Goal: Task Accomplishment & Management: Complete application form

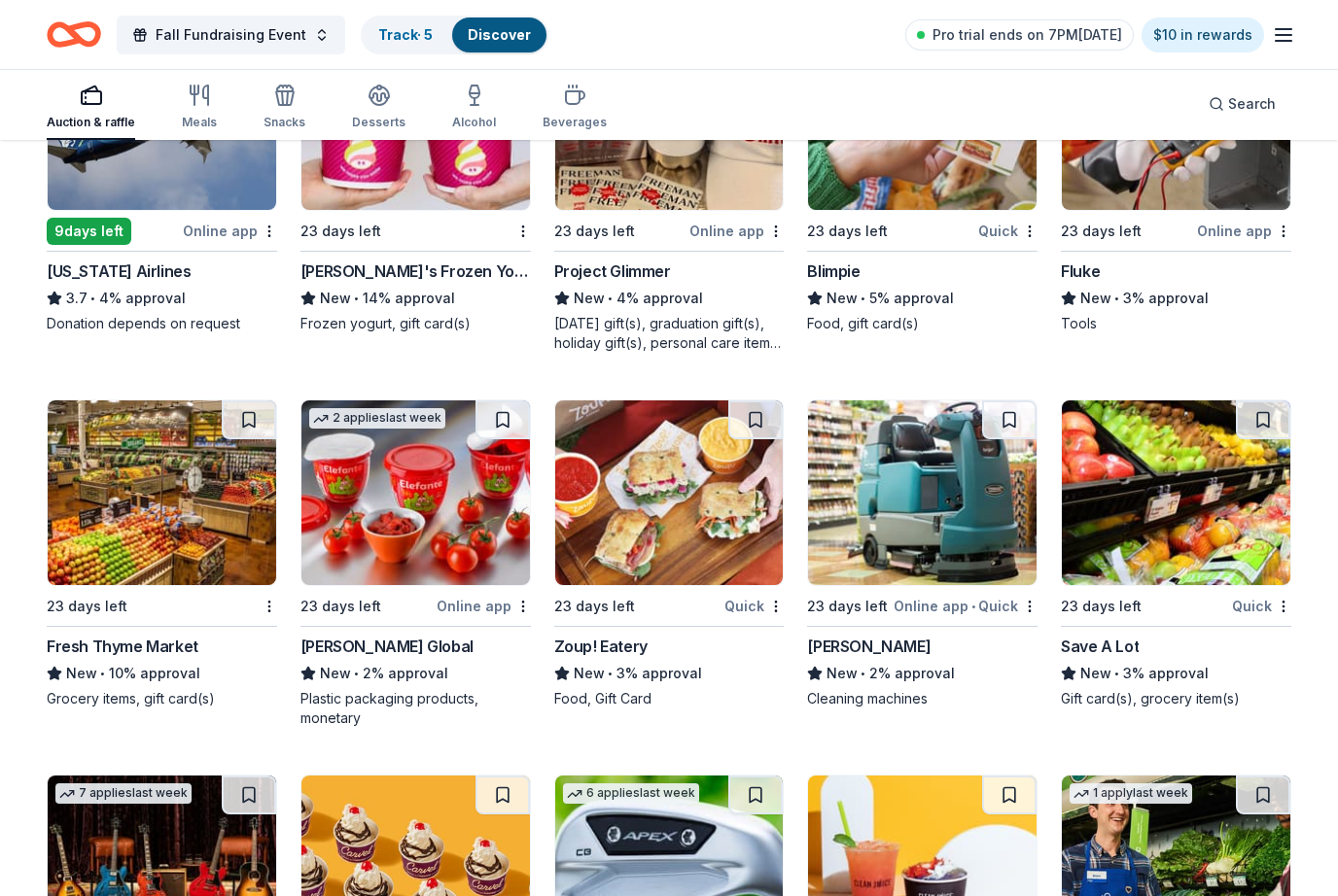
scroll to position [7068, 0]
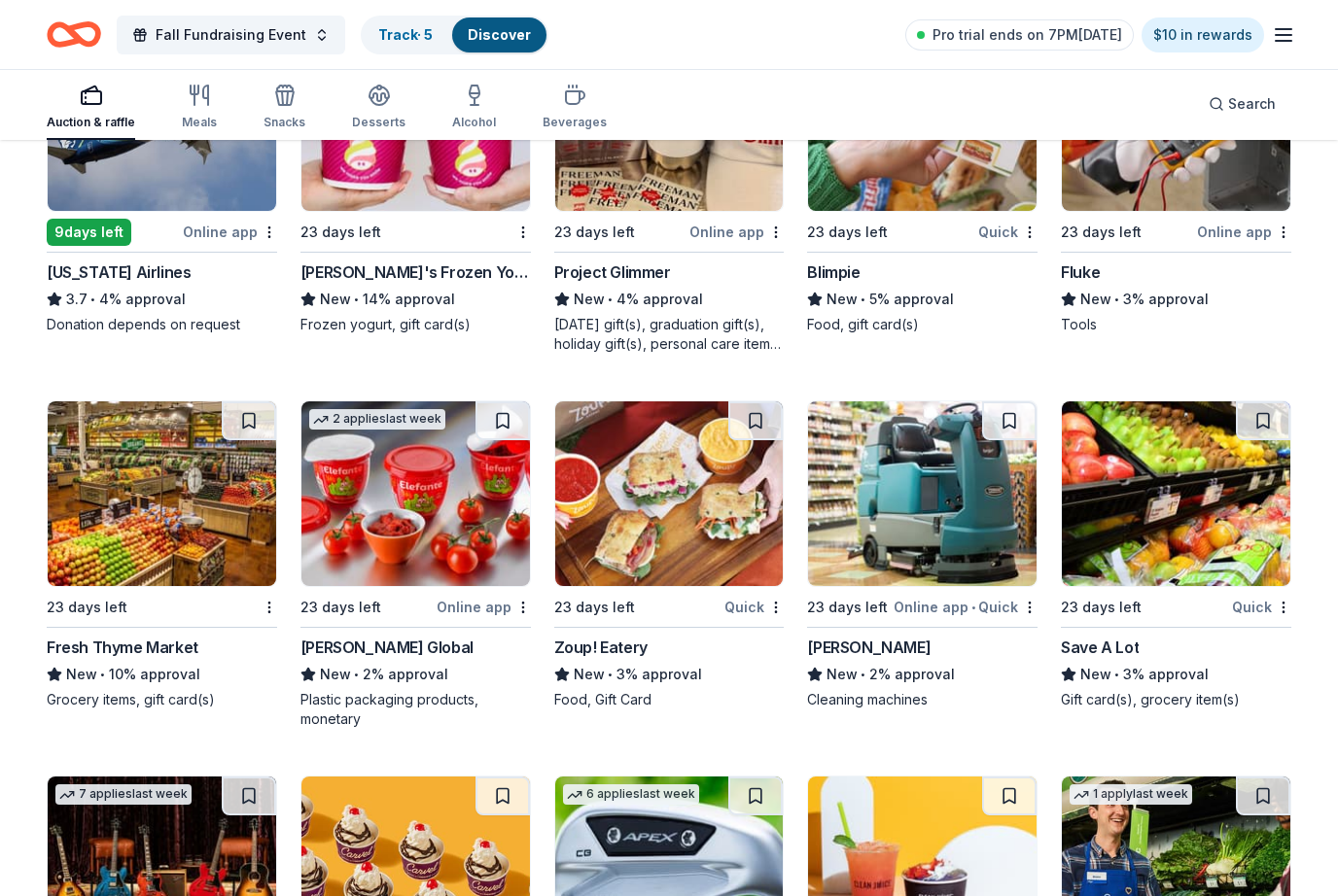
click at [716, 561] on img at bounding box center [669, 493] width 228 height 185
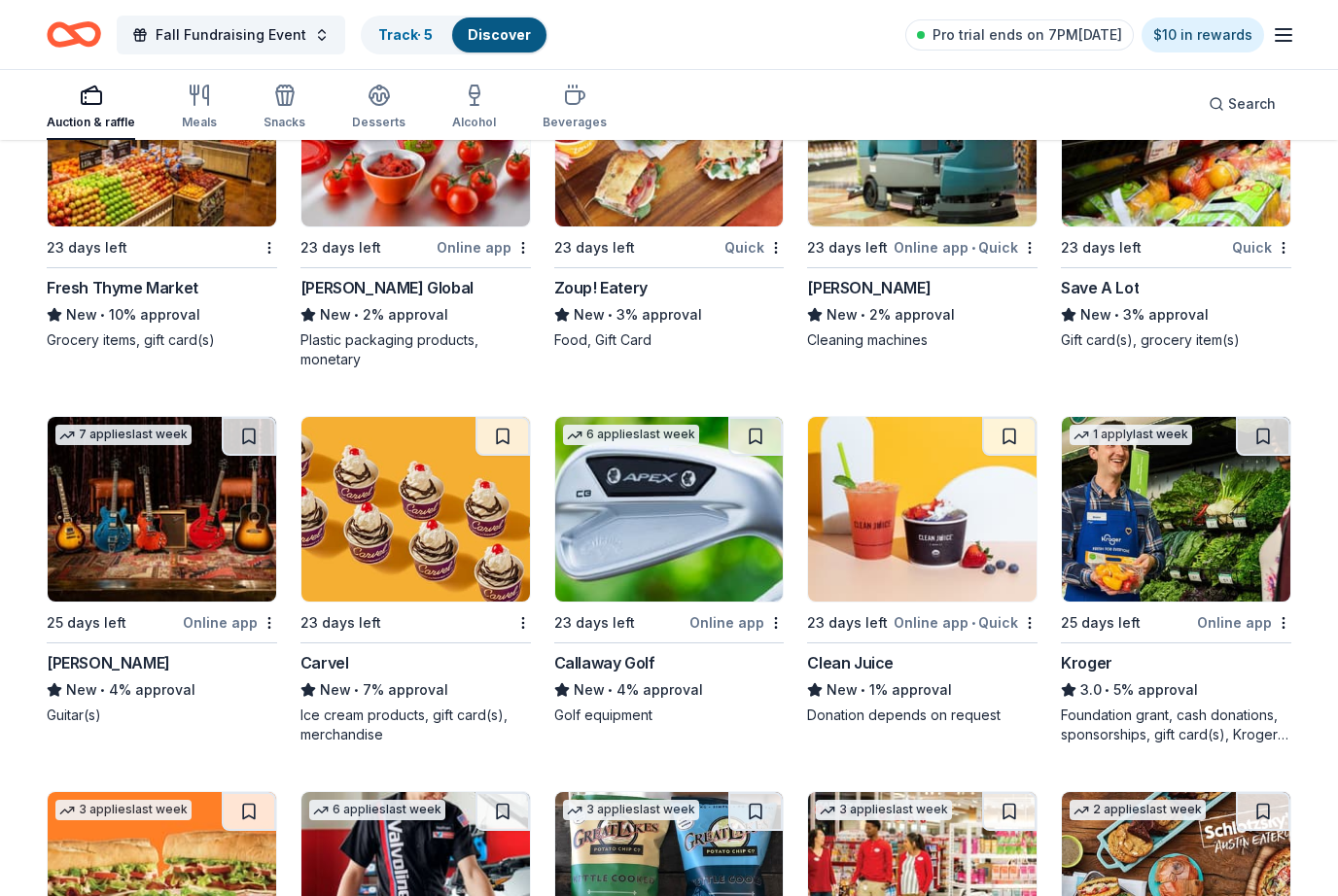
scroll to position [7435, 0]
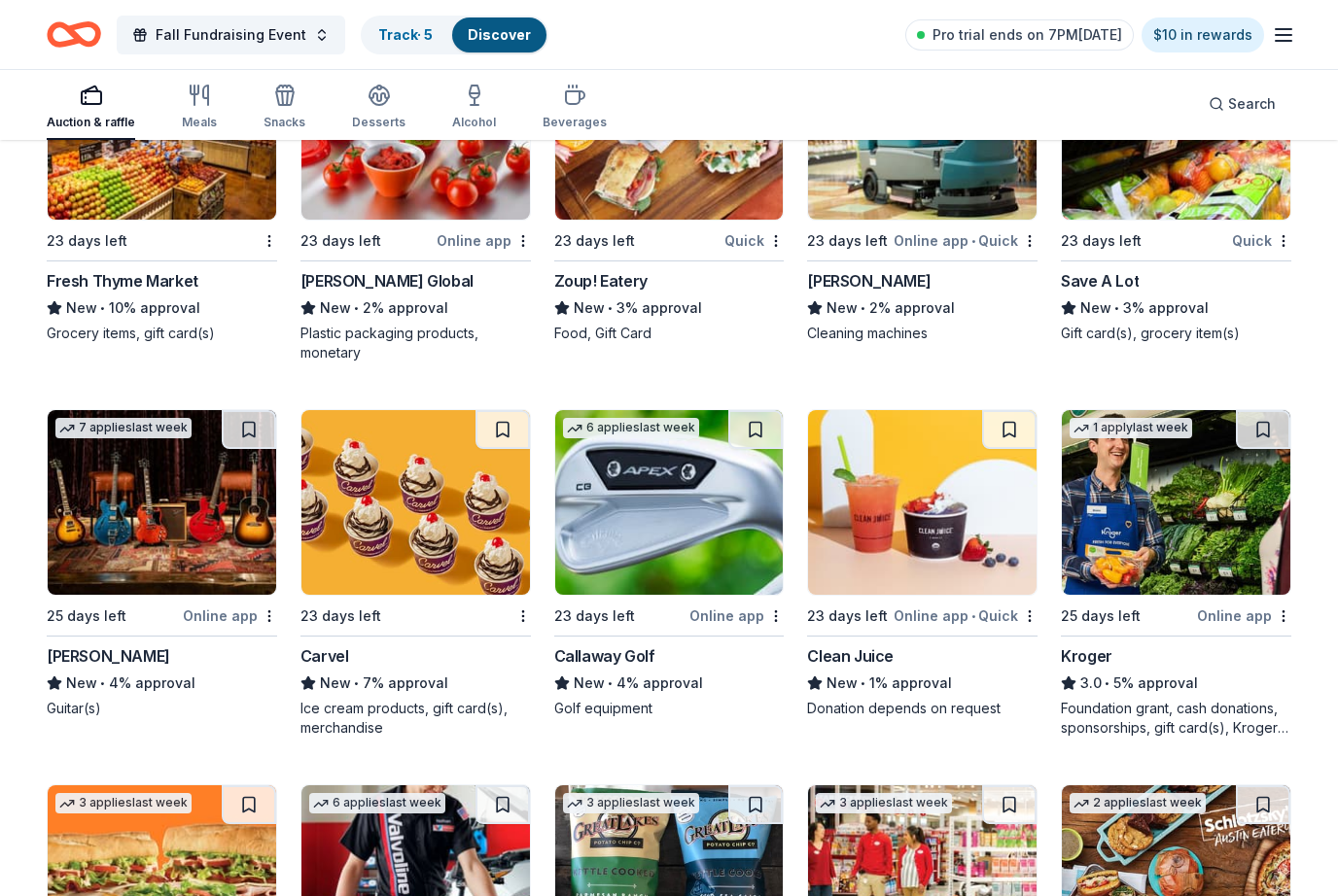
click at [439, 576] on img at bounding box center [415, 502] width 228 height 185
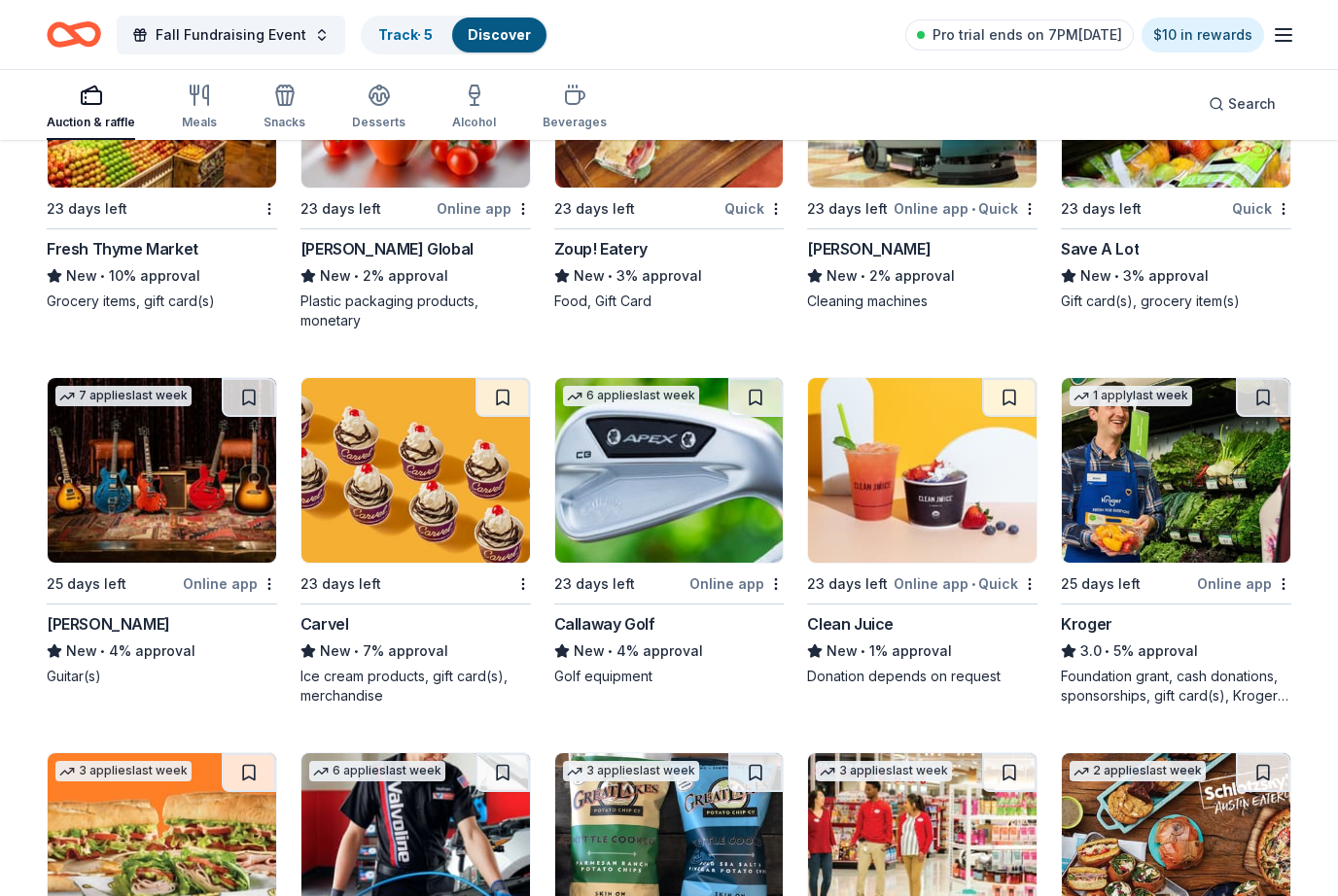
click at [741, 513] on img at bounding box center [669, 470] width 228 height 185
click at [907, 490] on img at bounding box center [922, 470] width 228 height 185
click at [709, 503] on img at bounding box center [669, 470] width 228 height 185
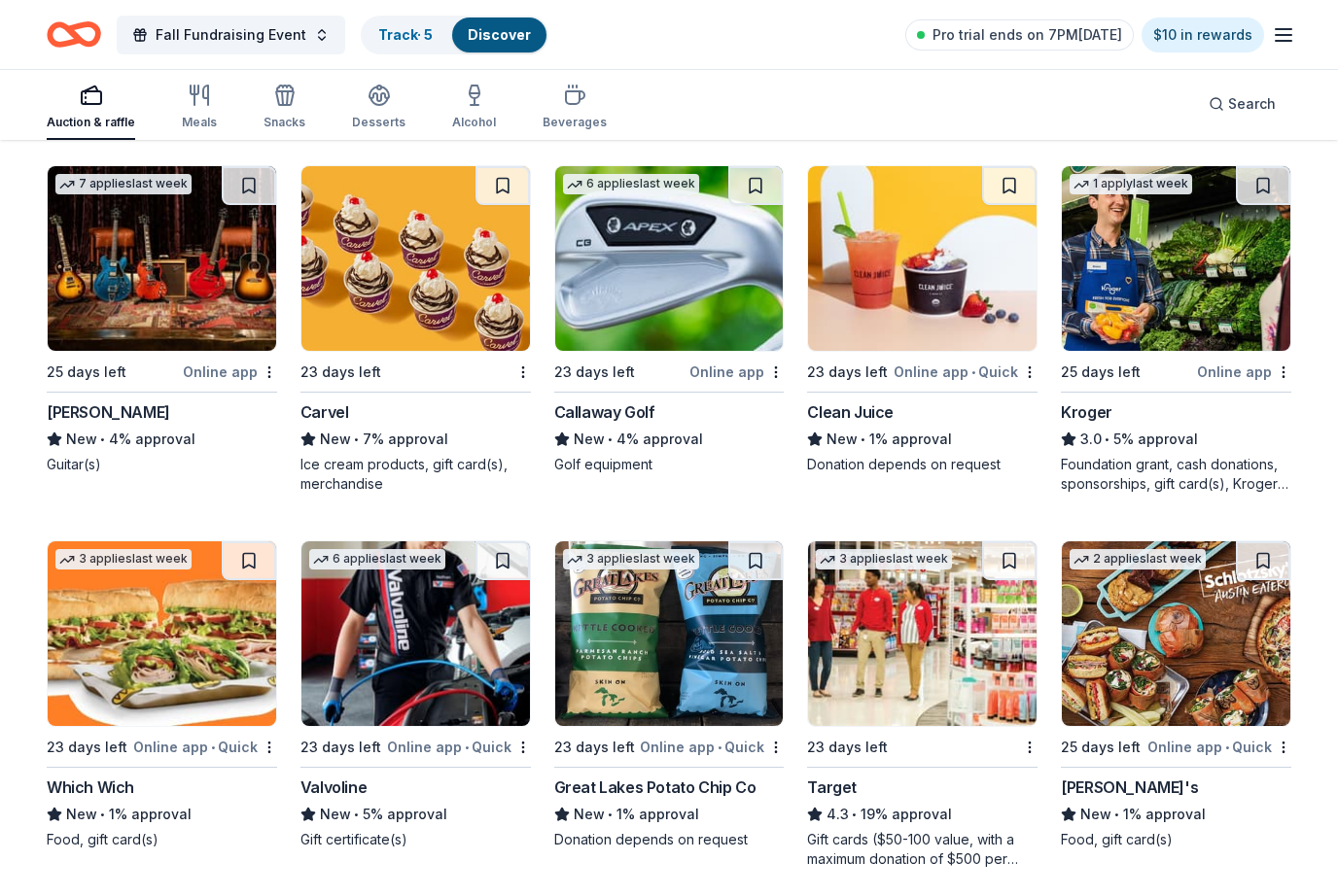
scroll to position [7683, 0]
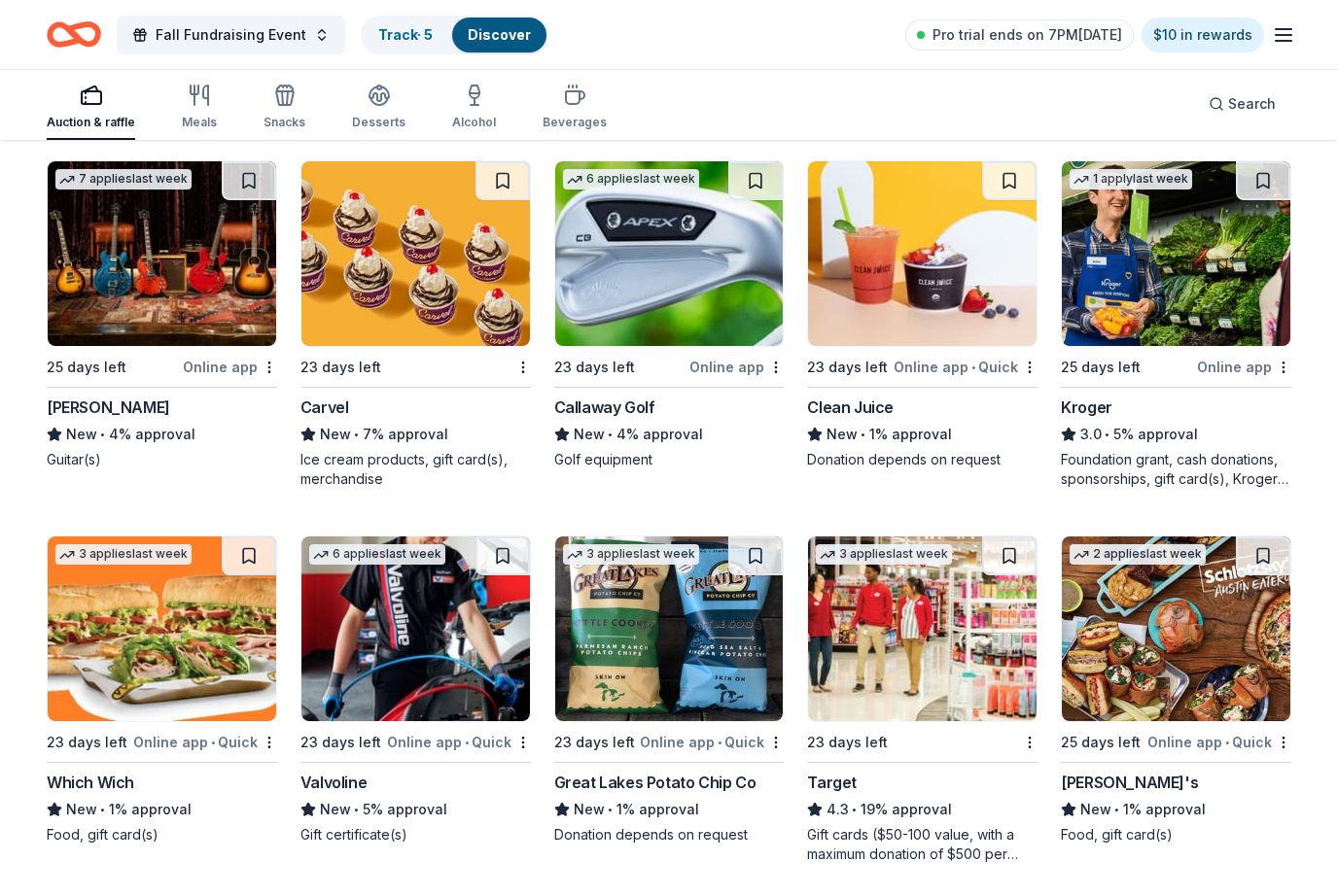
click at [1196, 293] on img at bounding box center [1176, 254] width 228 height 185
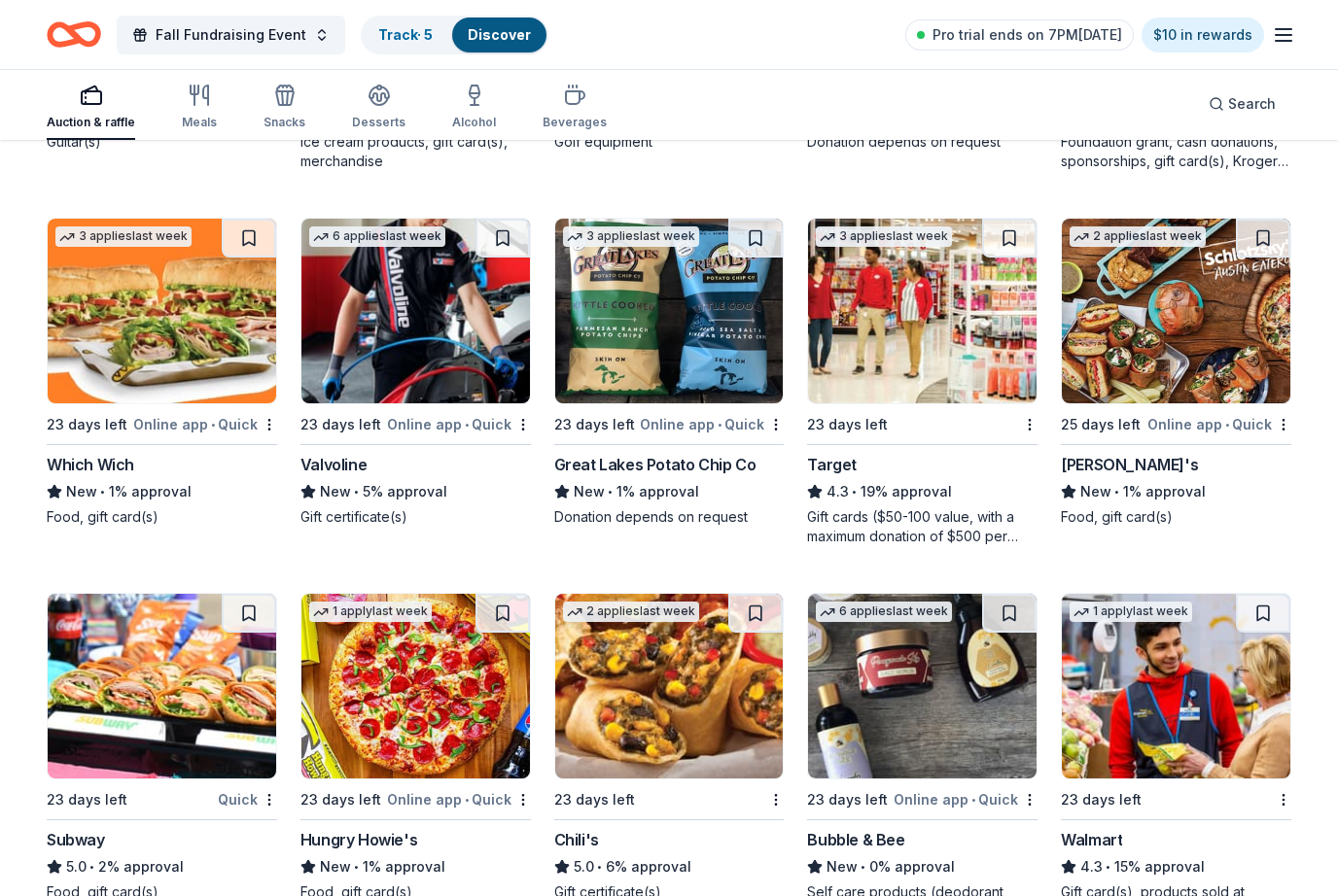
scroll to position [8015, 0]
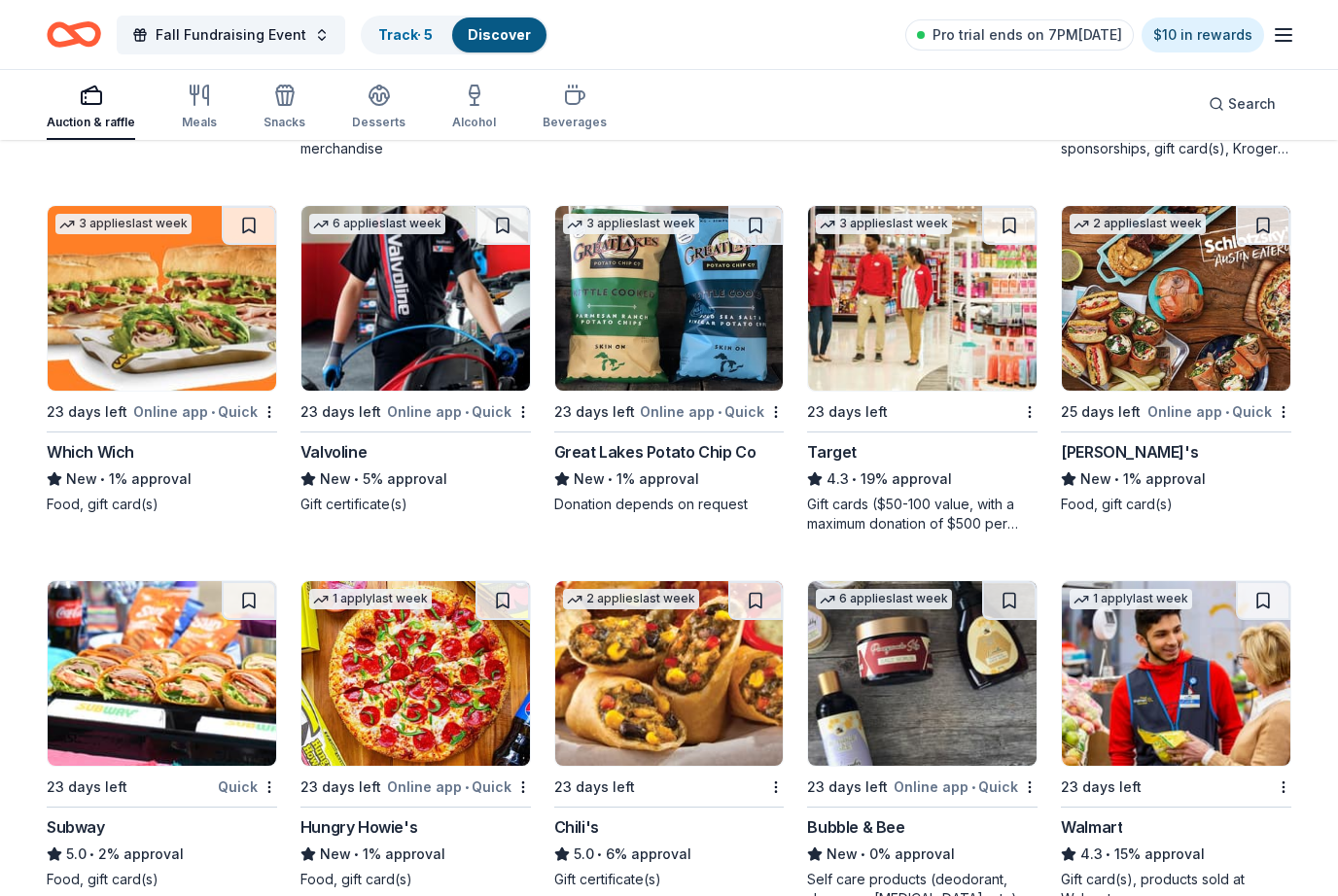
click at [164, 385] on img at bounding box center [161, 298] width 228 height 185
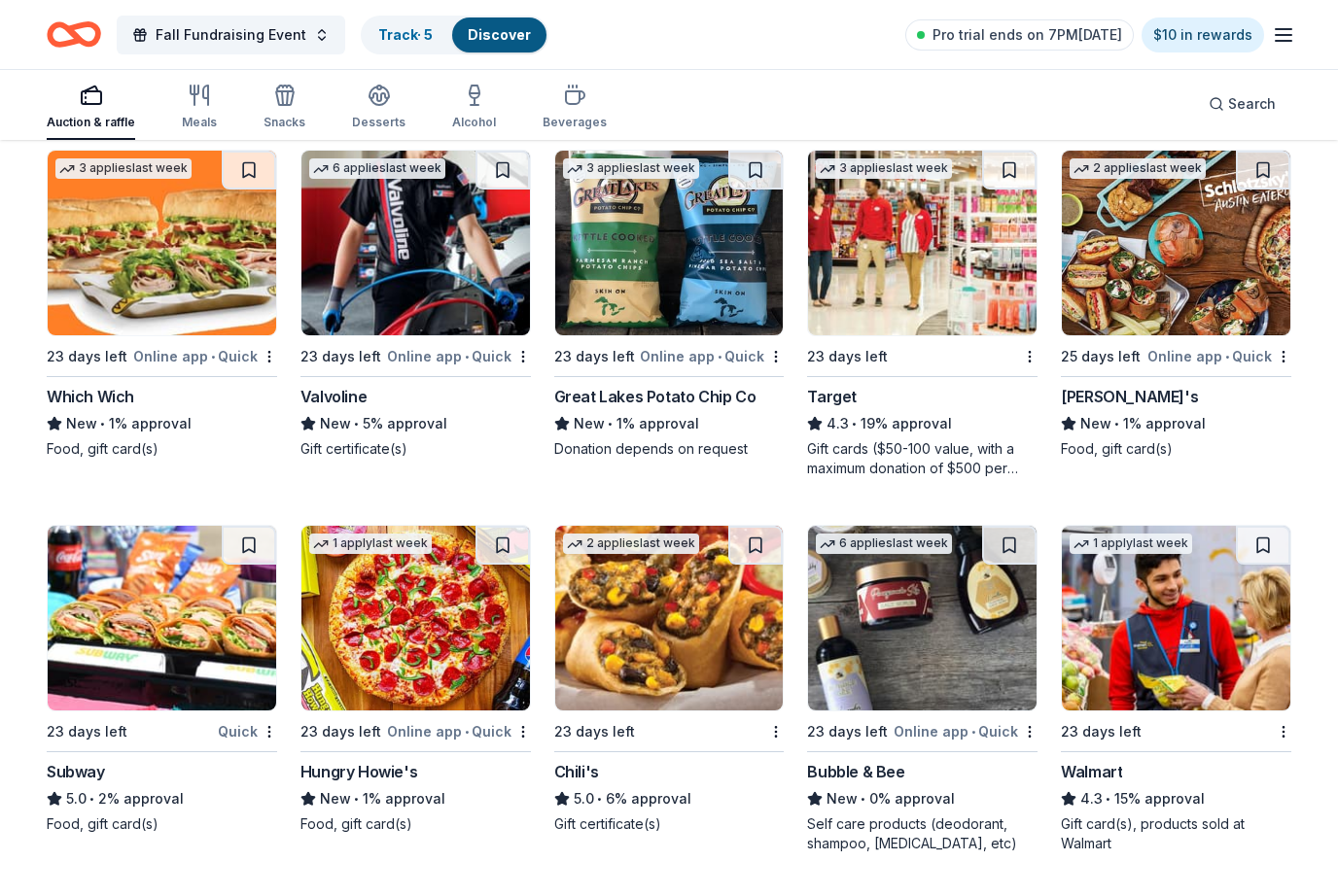
scroll to position [8070, 0]
click at [700, 330] on img at bounding box center [669, 243] width 228 height 185
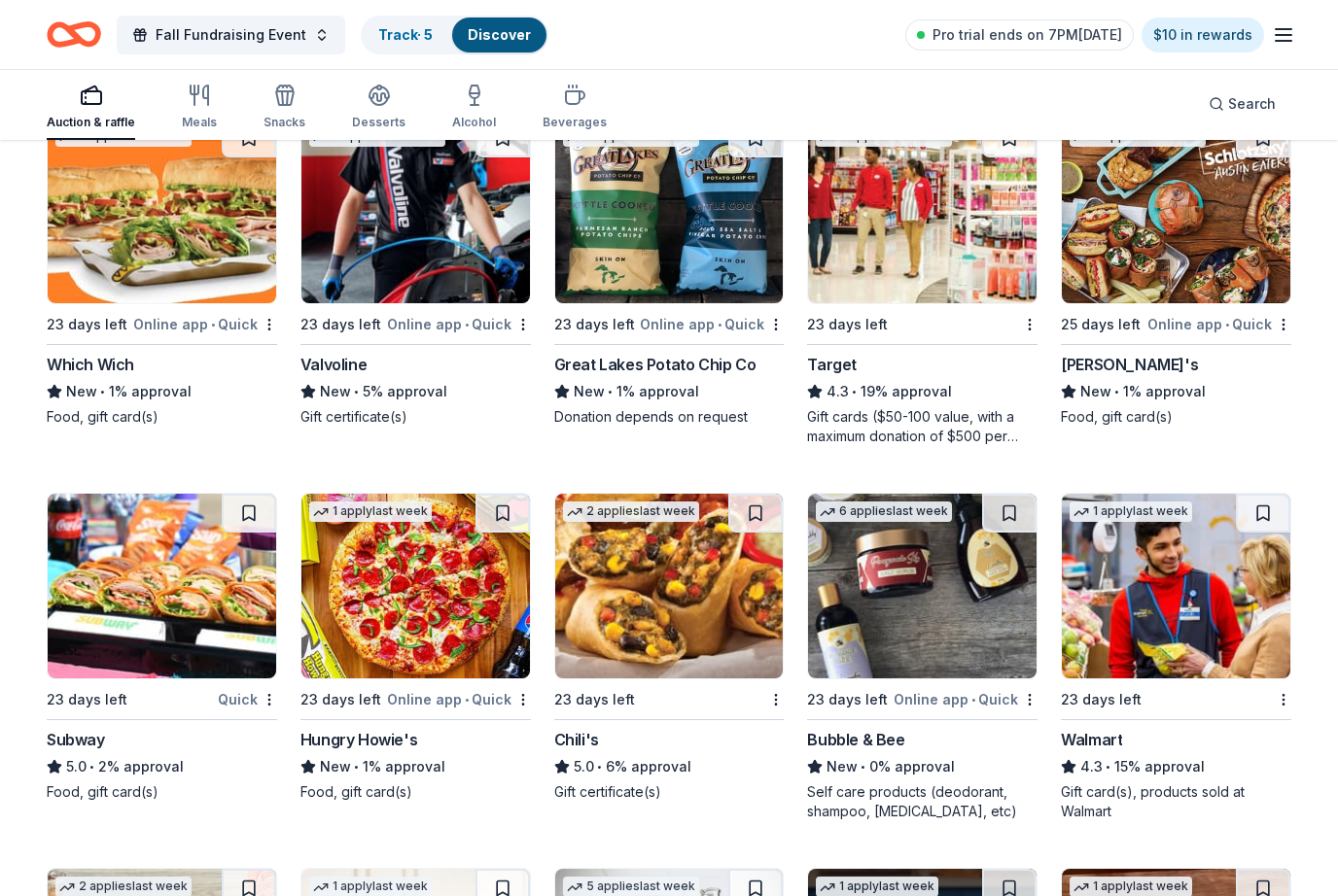
click at [1179, 319] on div "Online app • Quick" at bounding box center [1219, 324] width 144 height 25
click at [165, 614] on img at bounding box center [161, 586] width 228 height 185
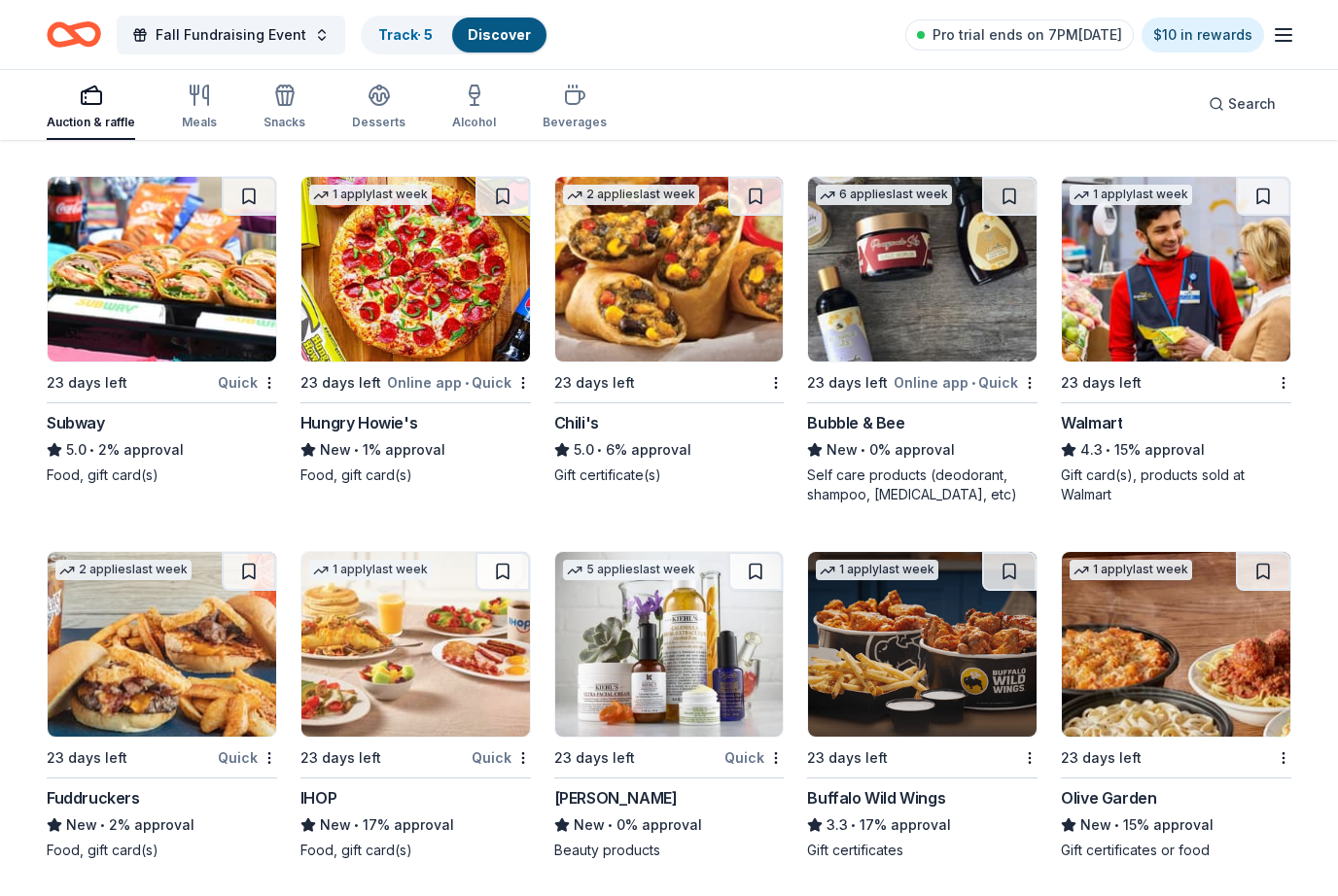
scroll to position [8423, 0]
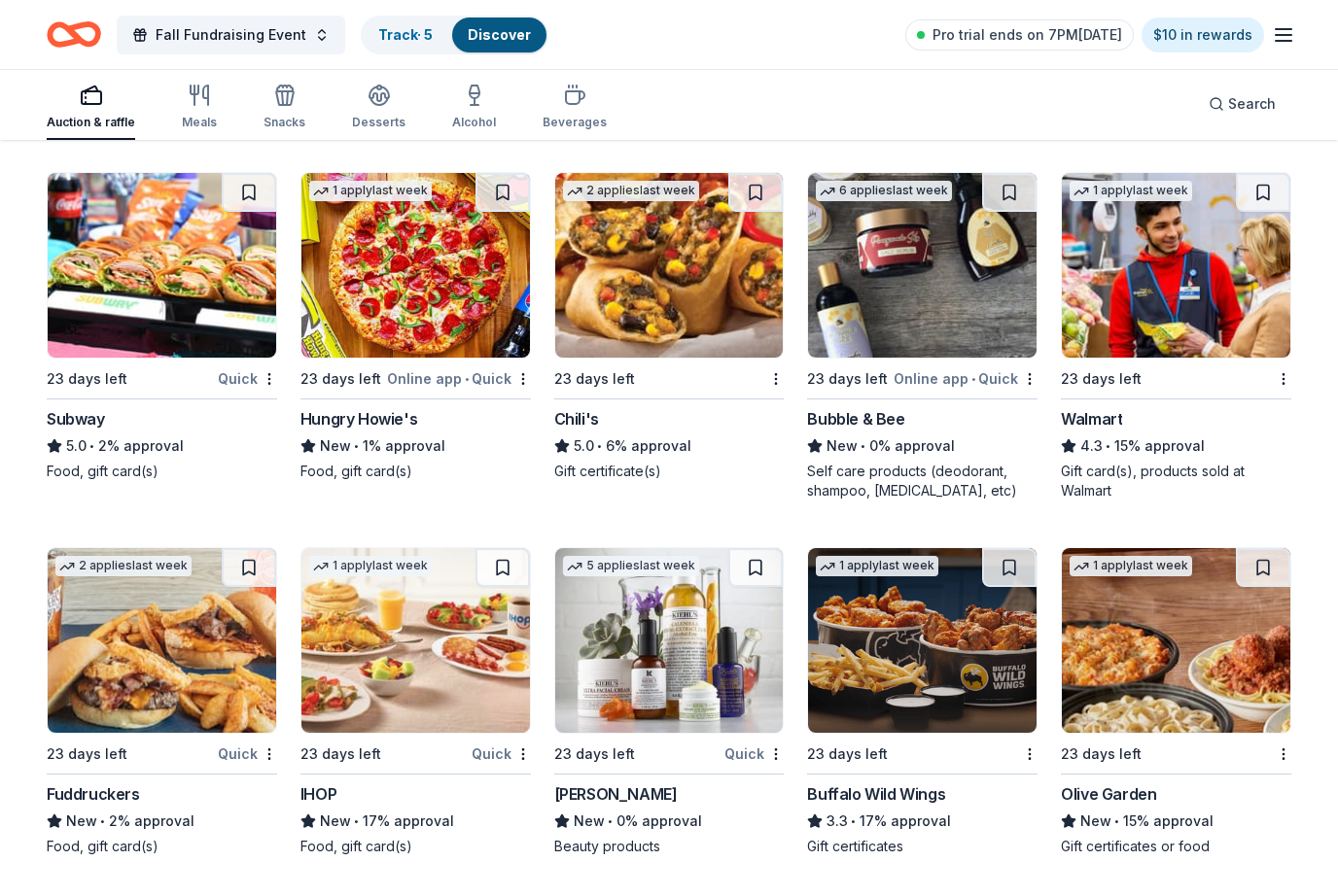
click at [430, 327] on img at bounding box center [415, 265] width 228 height 185
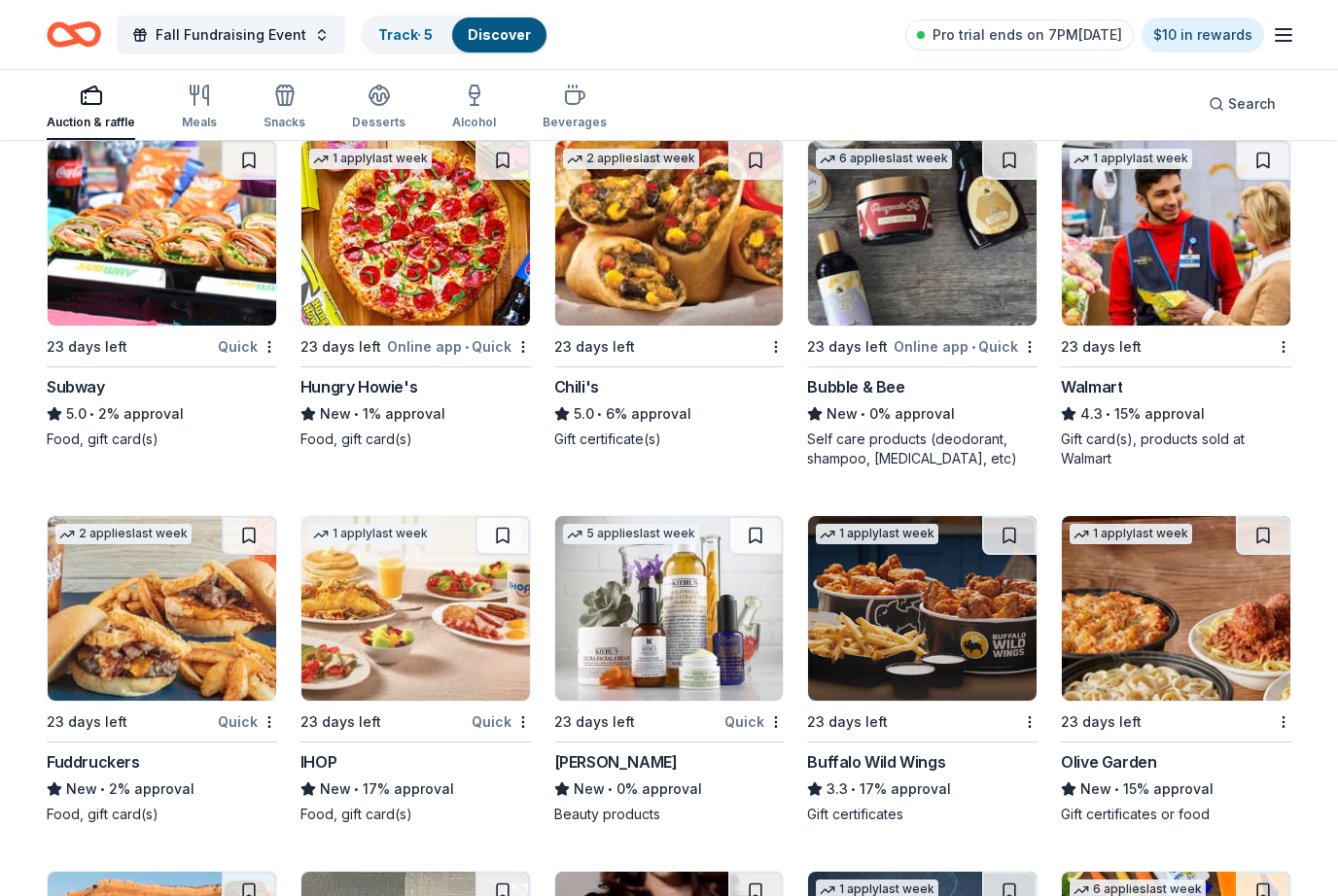
click at [698, 310] on img at bounding box center [669, 233] width 228 height 185
click at [934, 322] on img at bounding box center [922, 233] width 228 height 185
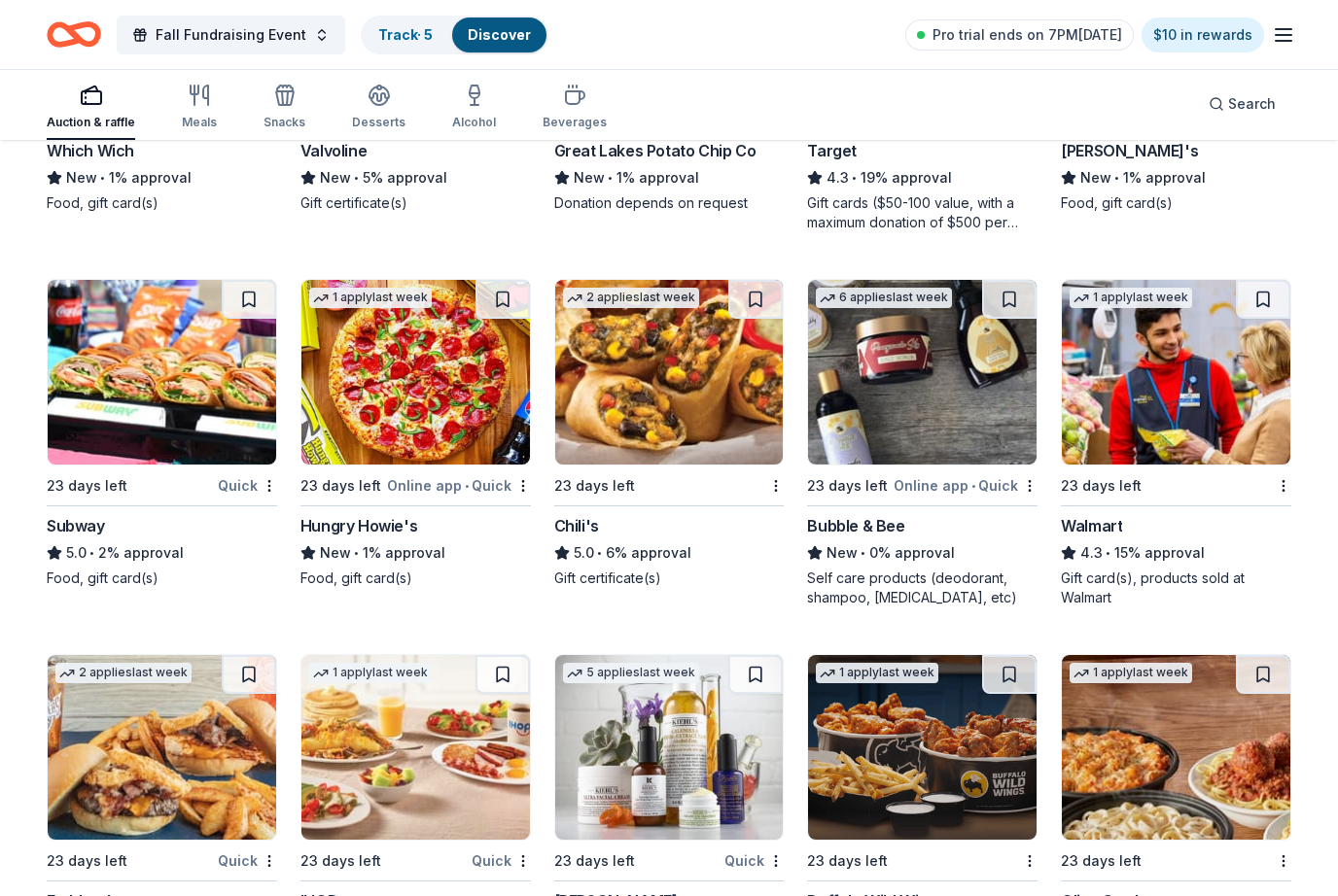
scroll to position [8304, 0]
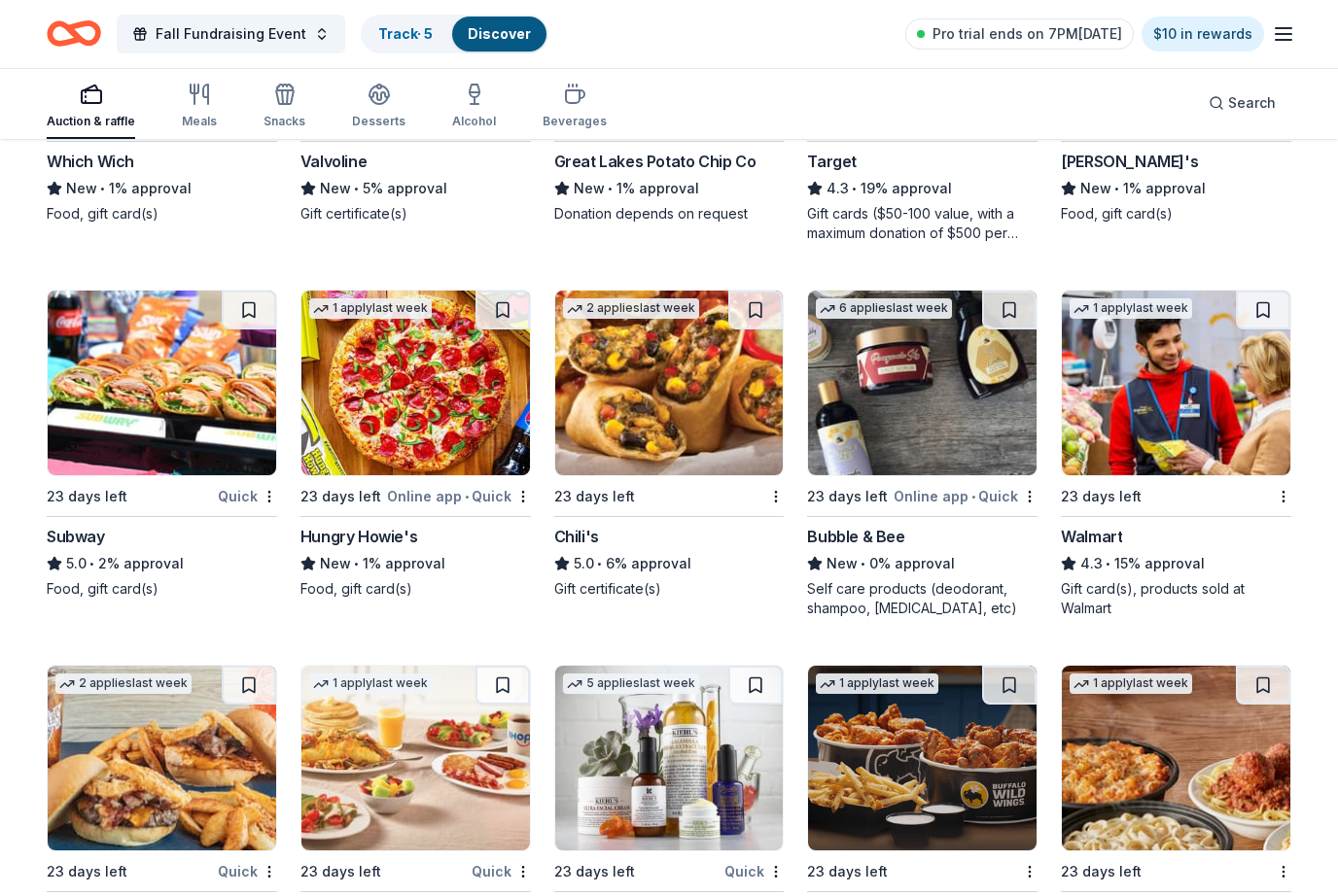
click at [1172, 438] on img at bounding box center [1176, 383] width 228 height 185
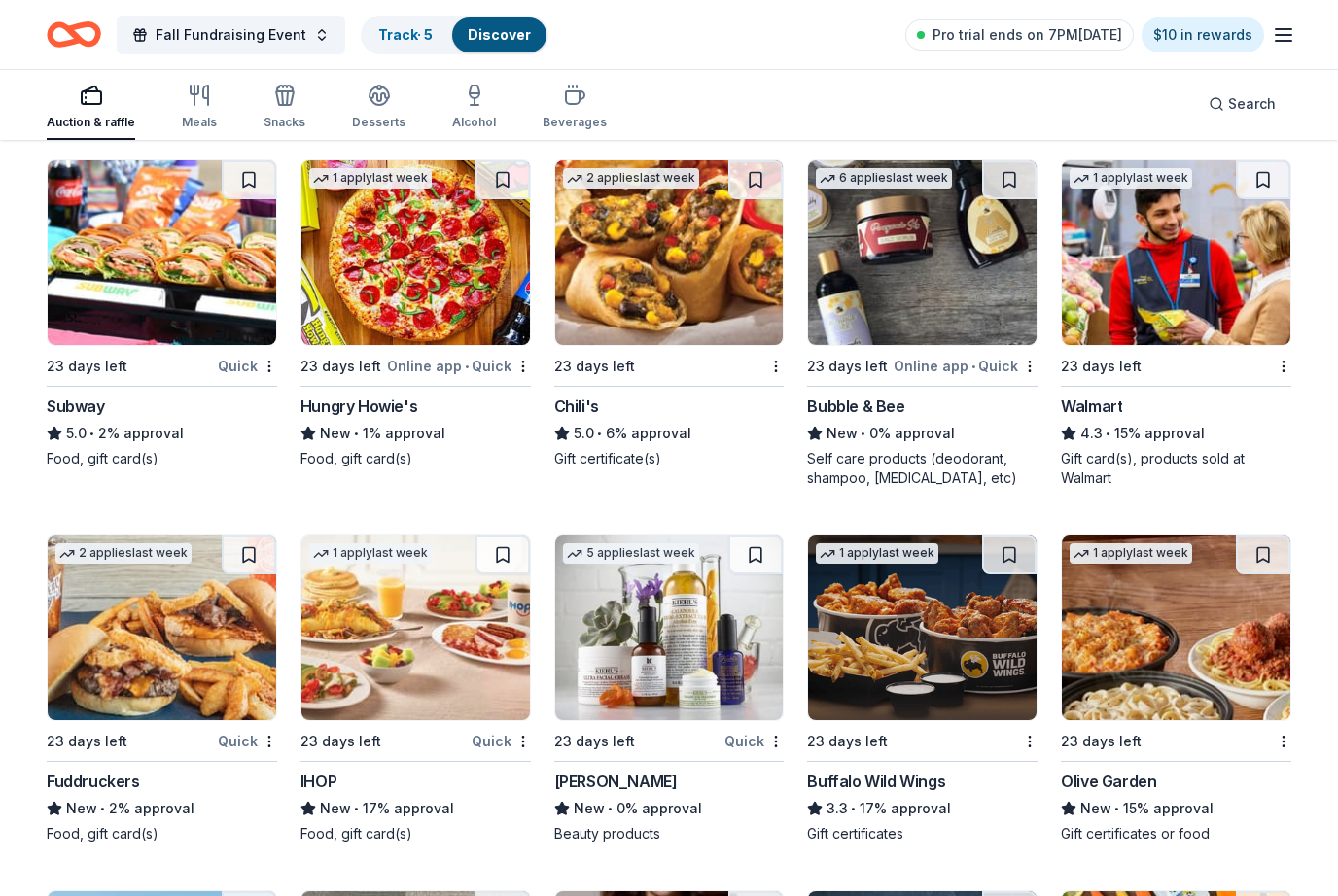
scroll to position [8435, 0]
click at [181, 704] on img at bounding box center [161, 627] width 228 height 185
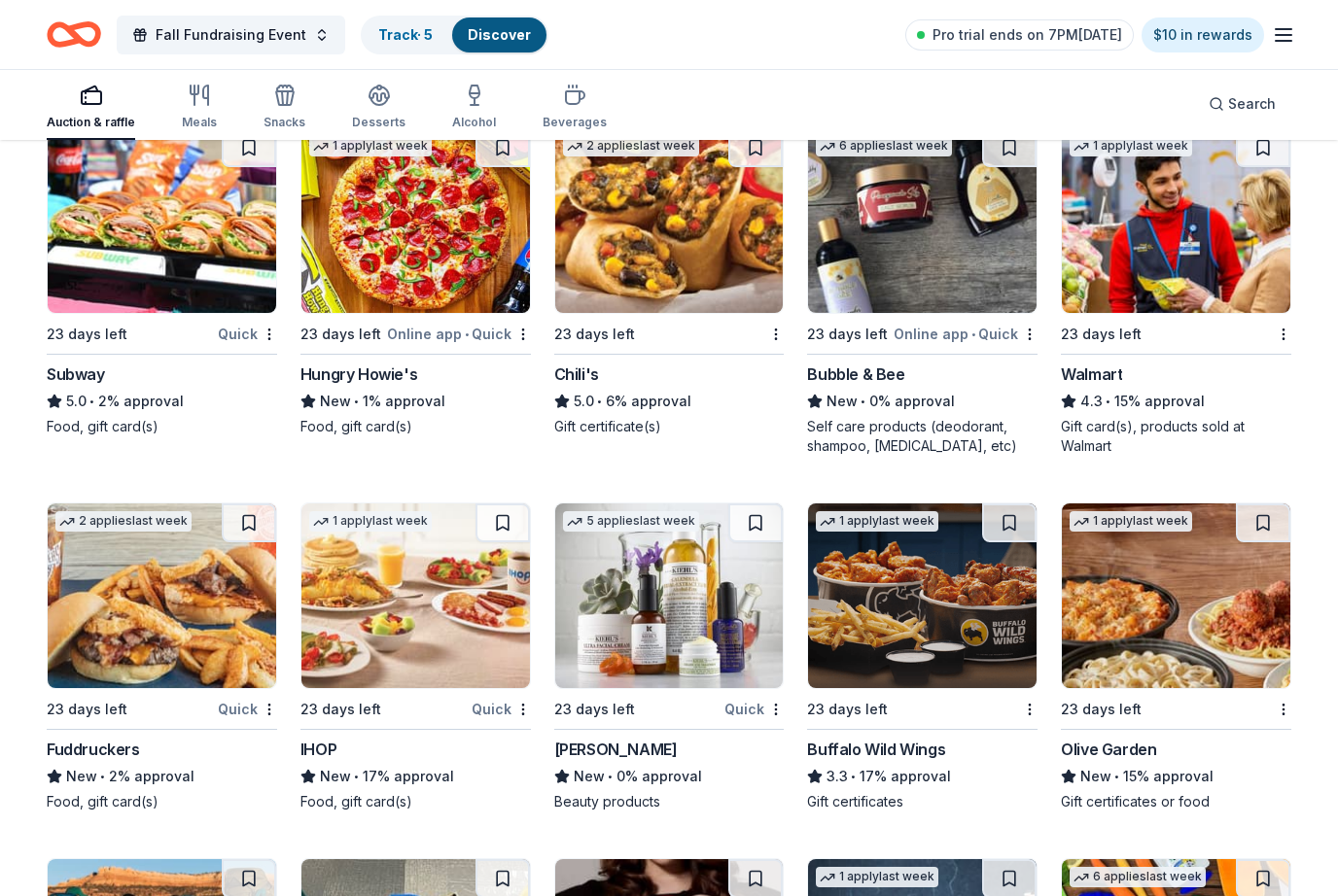
click at [418, 651] on img at bounding box center [415, 596] width 228 height 185
click at [717, 645] on img at bounding box center [669, 596] width 228 height 185
click at [965, 635] on img at bounding box center [922, 596] width 228 height 185
click at [1161, 612] on img at bounding box center [1176, 596] width 228 height 185
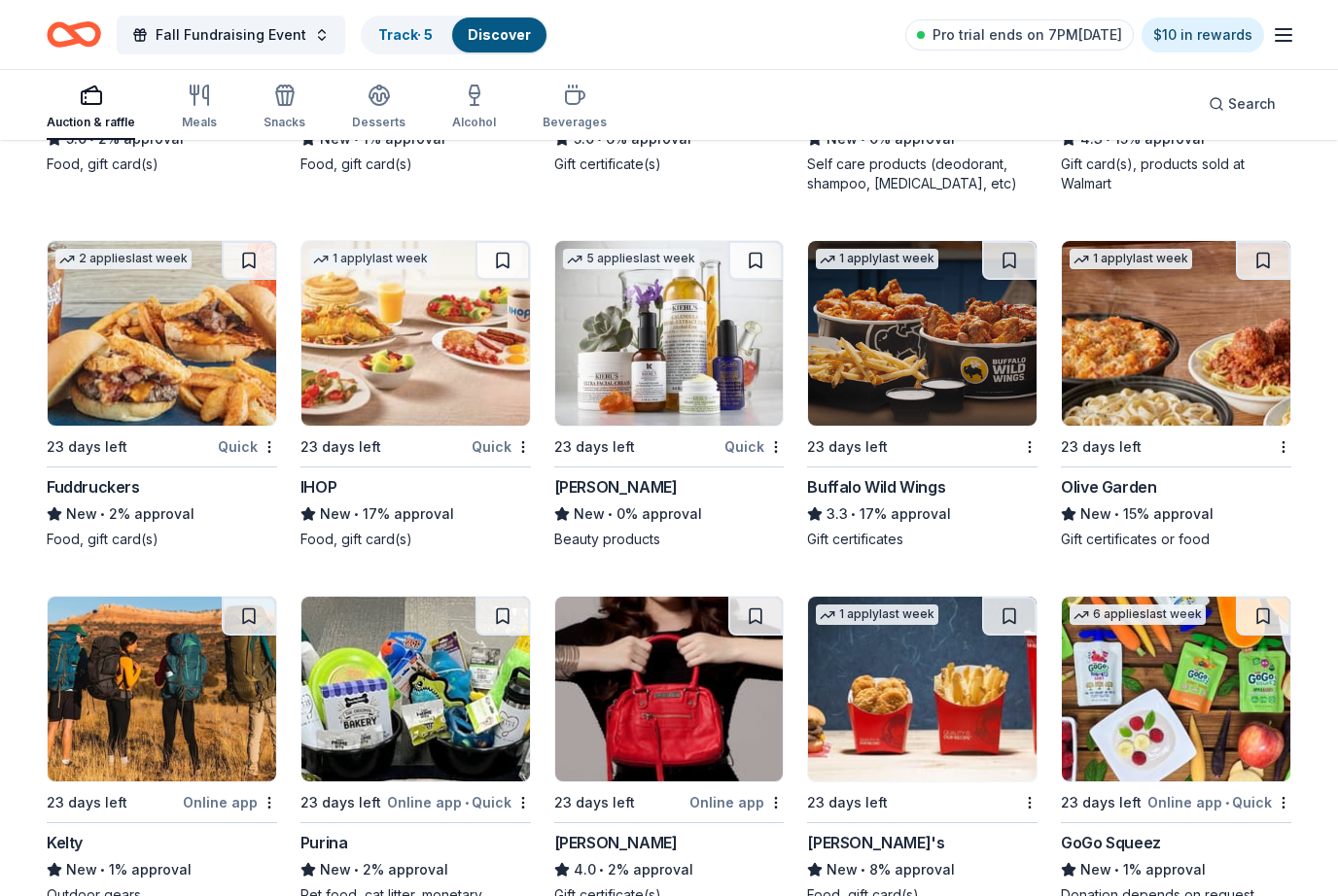
scroll to position [8755, 0]
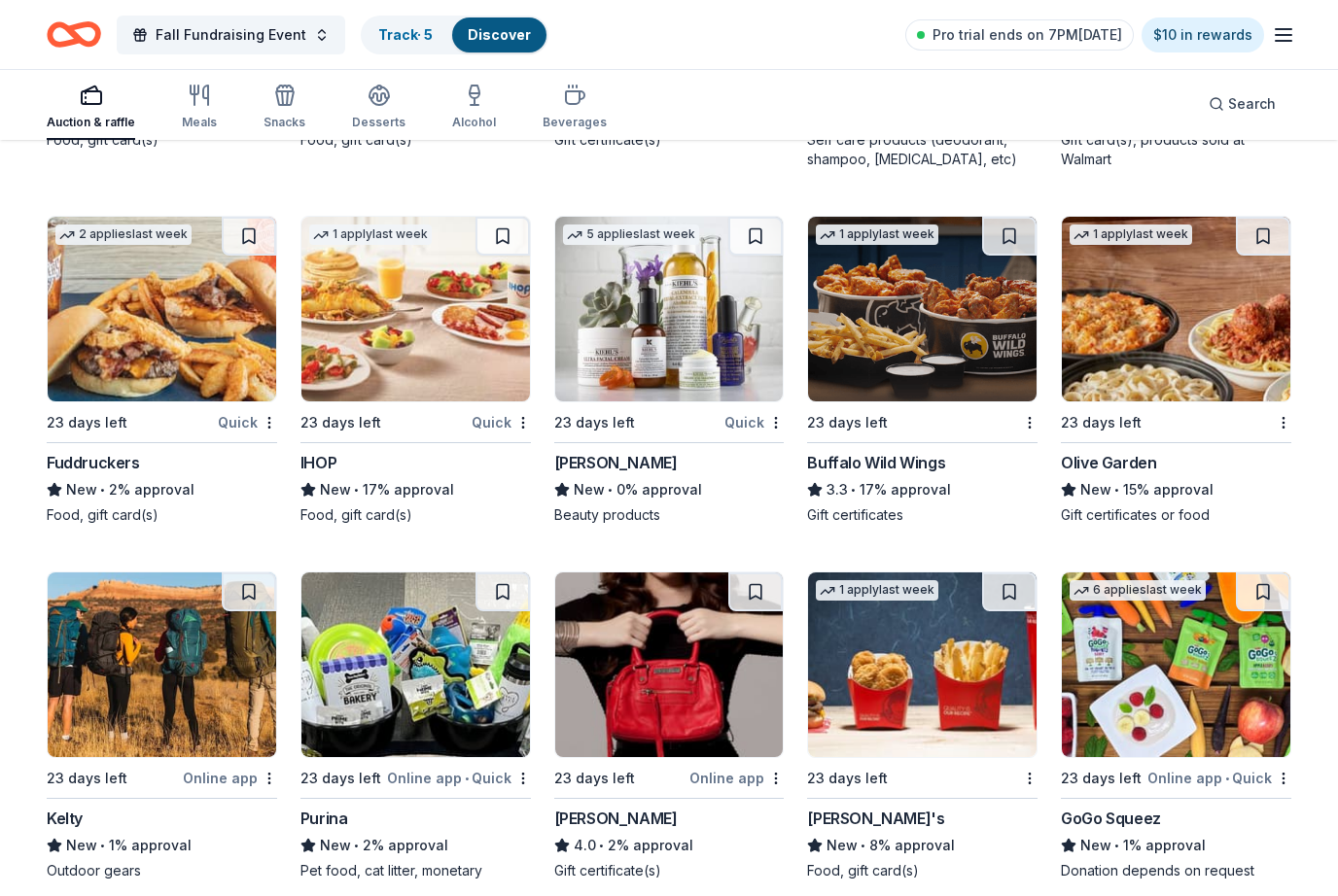
click at [183, 713] on img at bounding box center [161, 665] width 228 height 185
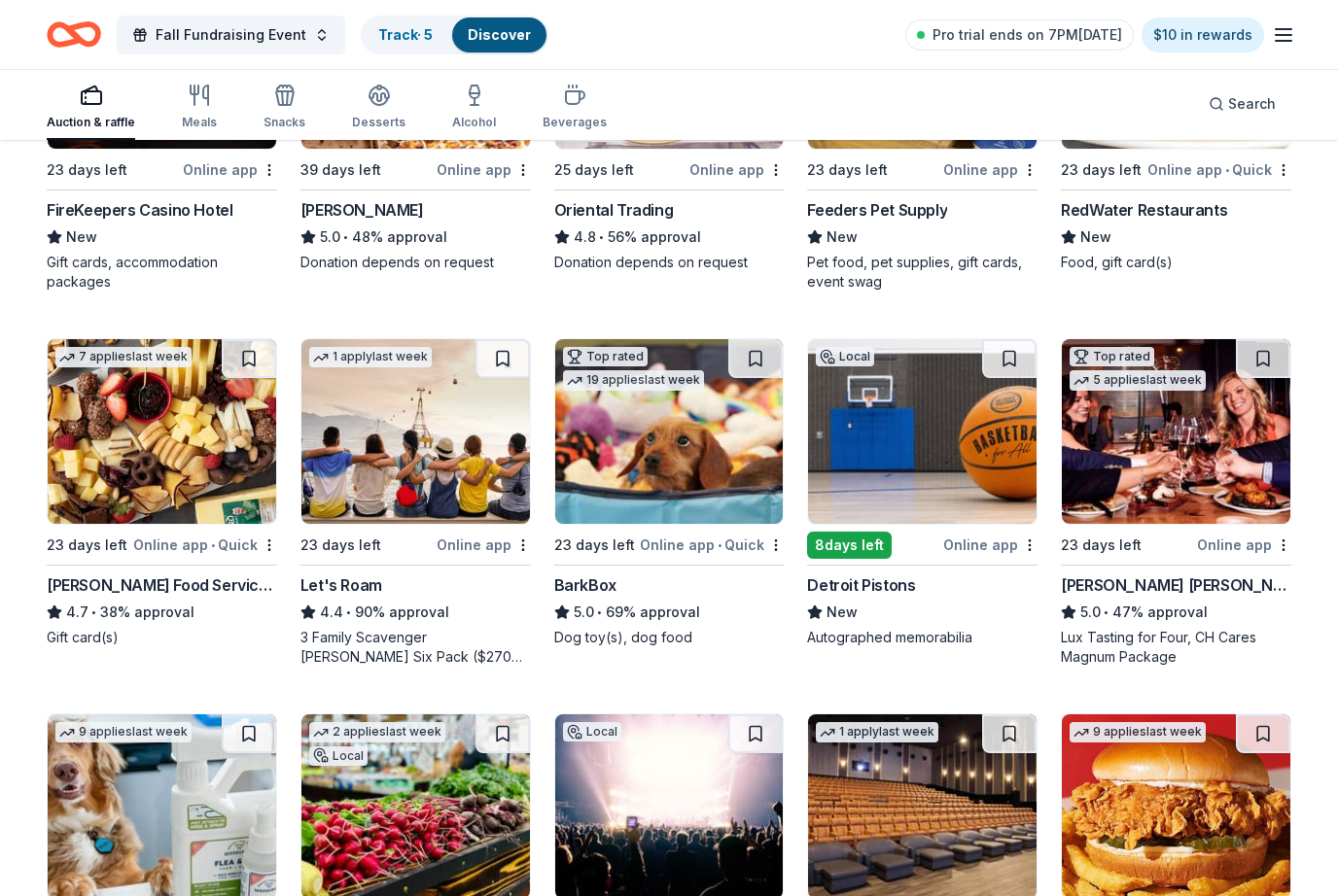
scroll to position [0, 0]
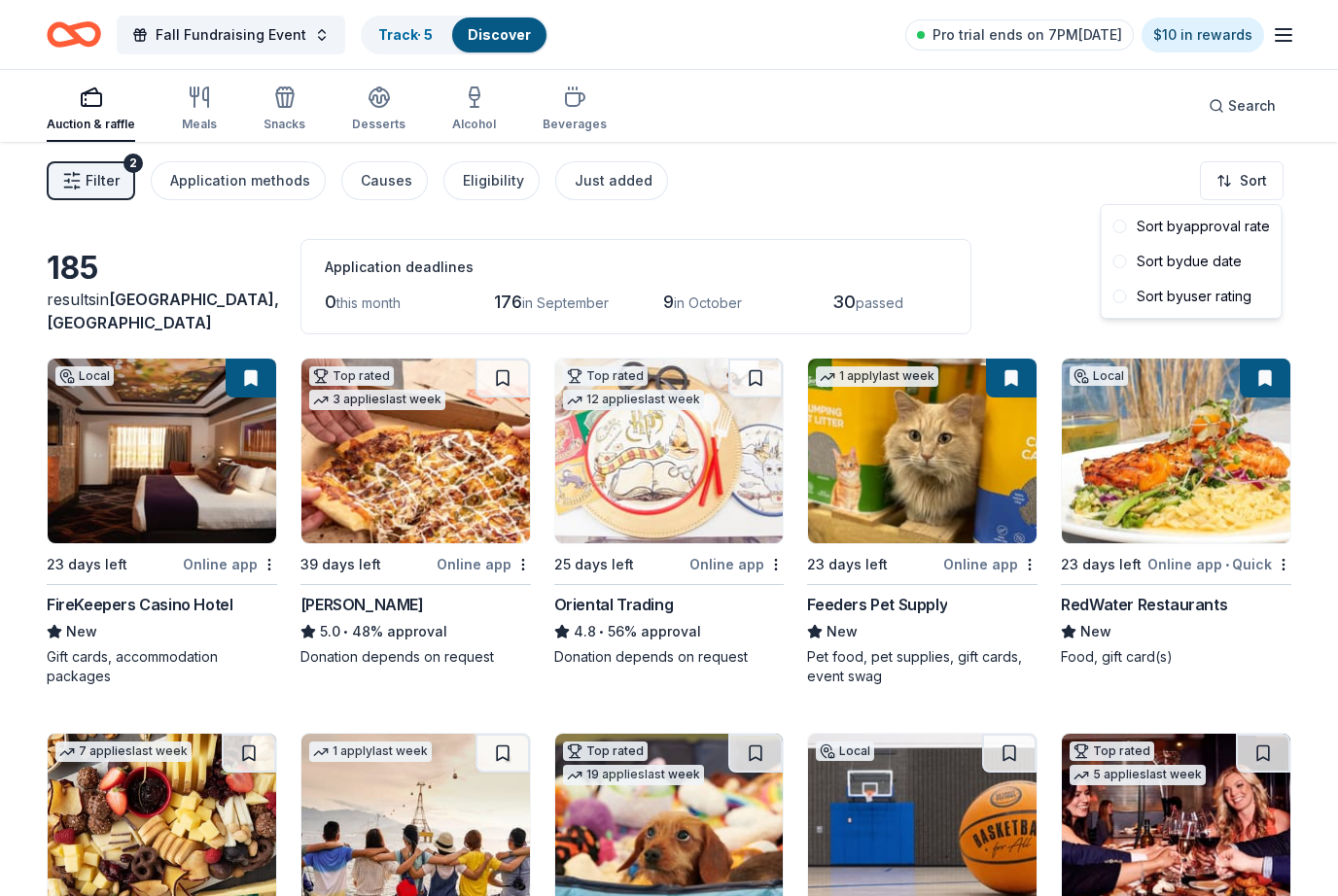
click at [1252, 187] on html "Fall Fundraising Event Track · 5 Discover Pro trial ends on 7PM, 8/31 $10 in re…" at bounding box center [669, 448] width 1338 height 896
click at [243, 179] on div "Application methods" at bounding box center [240, 181] width 140 height 24
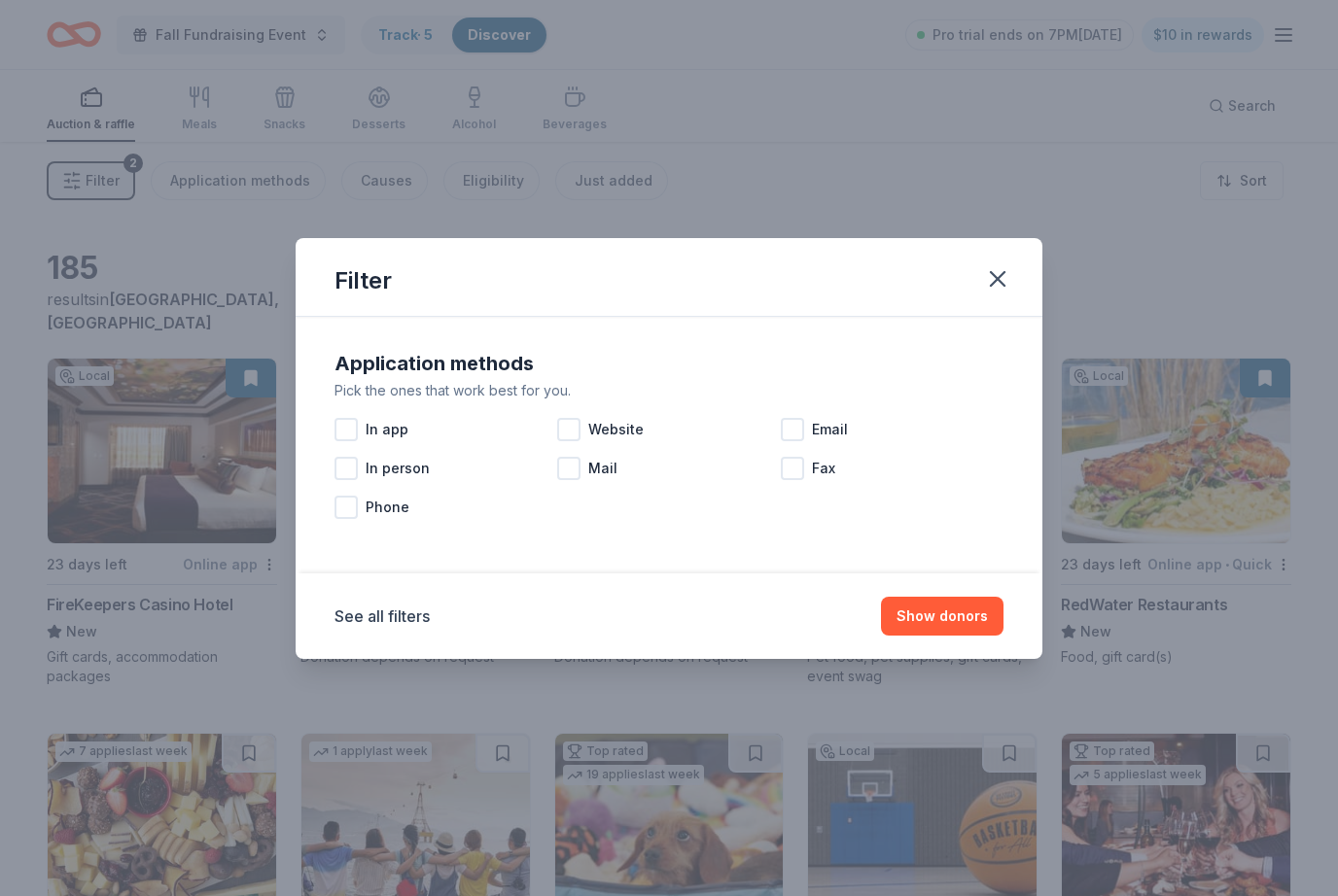
click at [589, 439] on span "Website" at bounding box center [616, 430] width 55 height 24
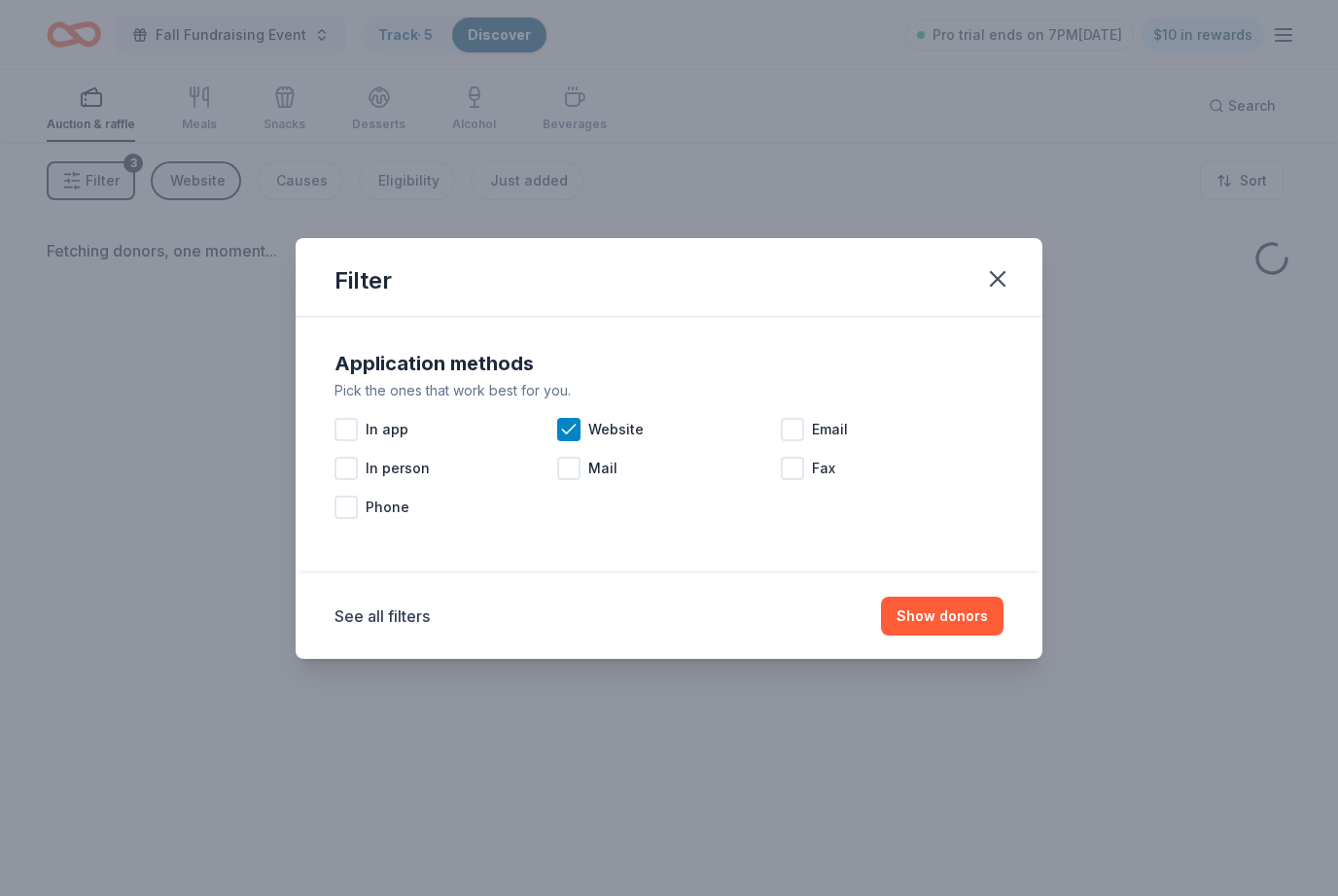
click at [792, 429] on div at bounding box center [793, 430] width 24 height 24
click at [922, 628] on button "Show donors" at bounding box center [943, 615] width 123 height 39
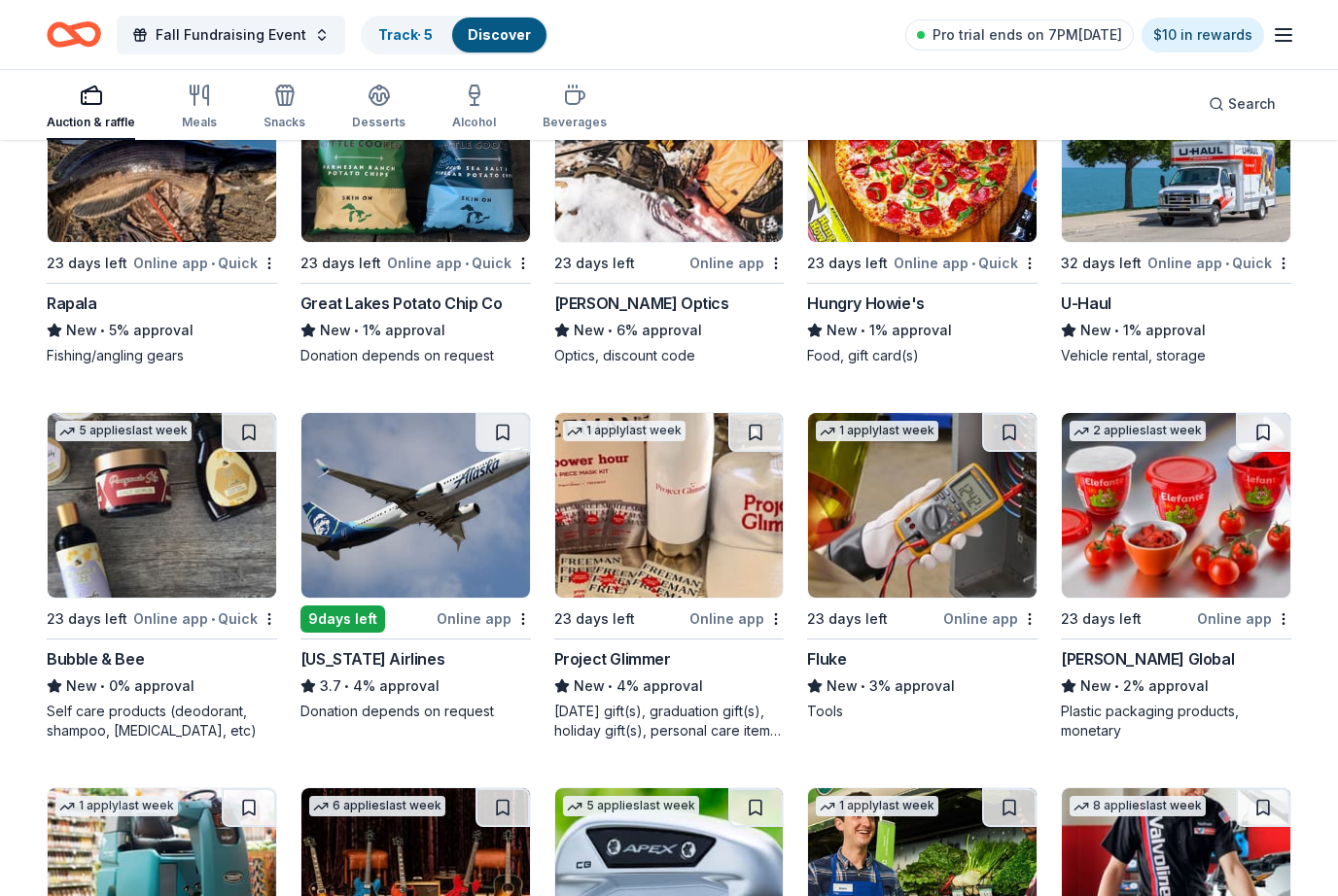
scroll to position [5940, 0]
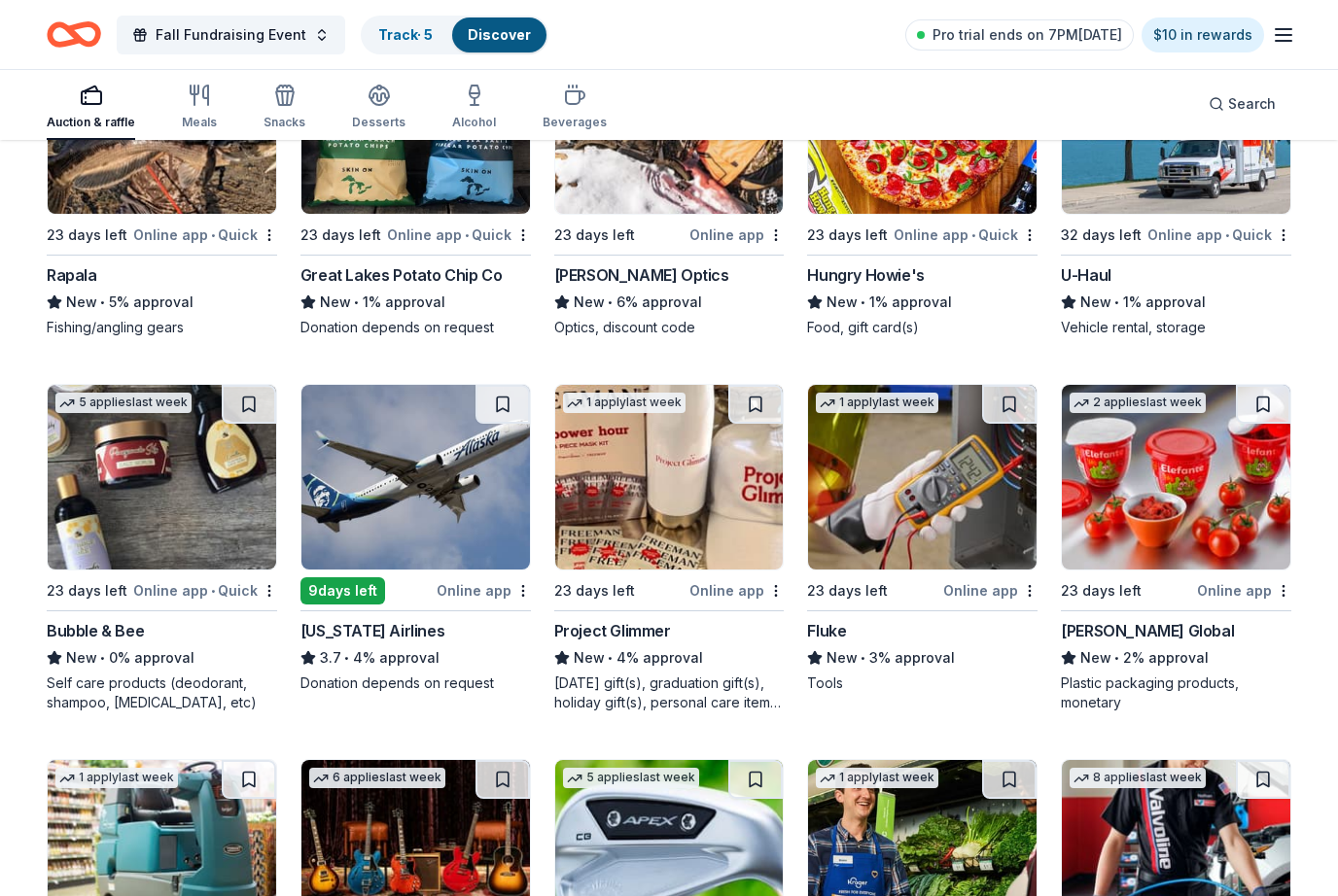
click at [166, 520] on img at bounding box center [161, 477] width 228 height 185
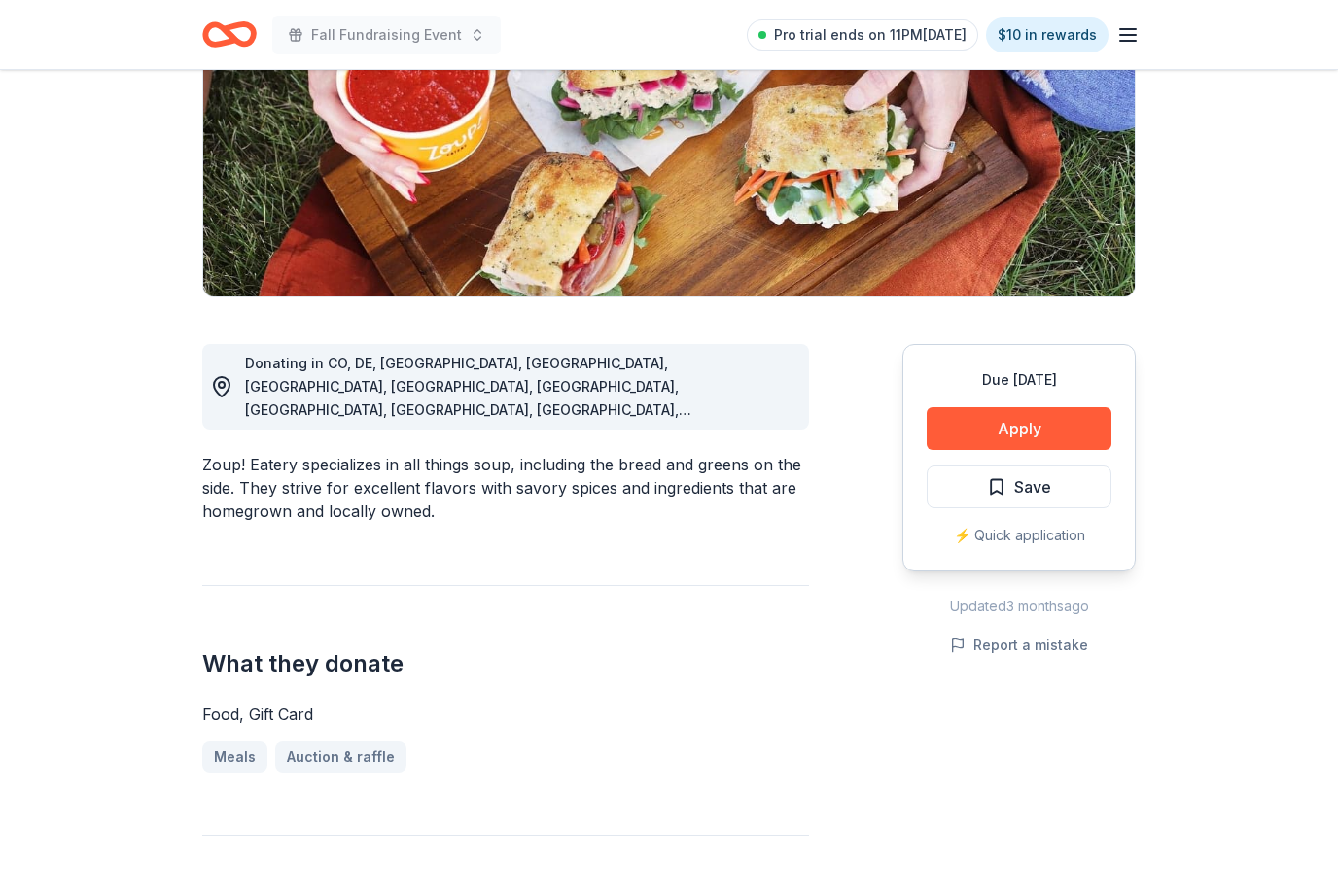
scroll to position [298, 0]
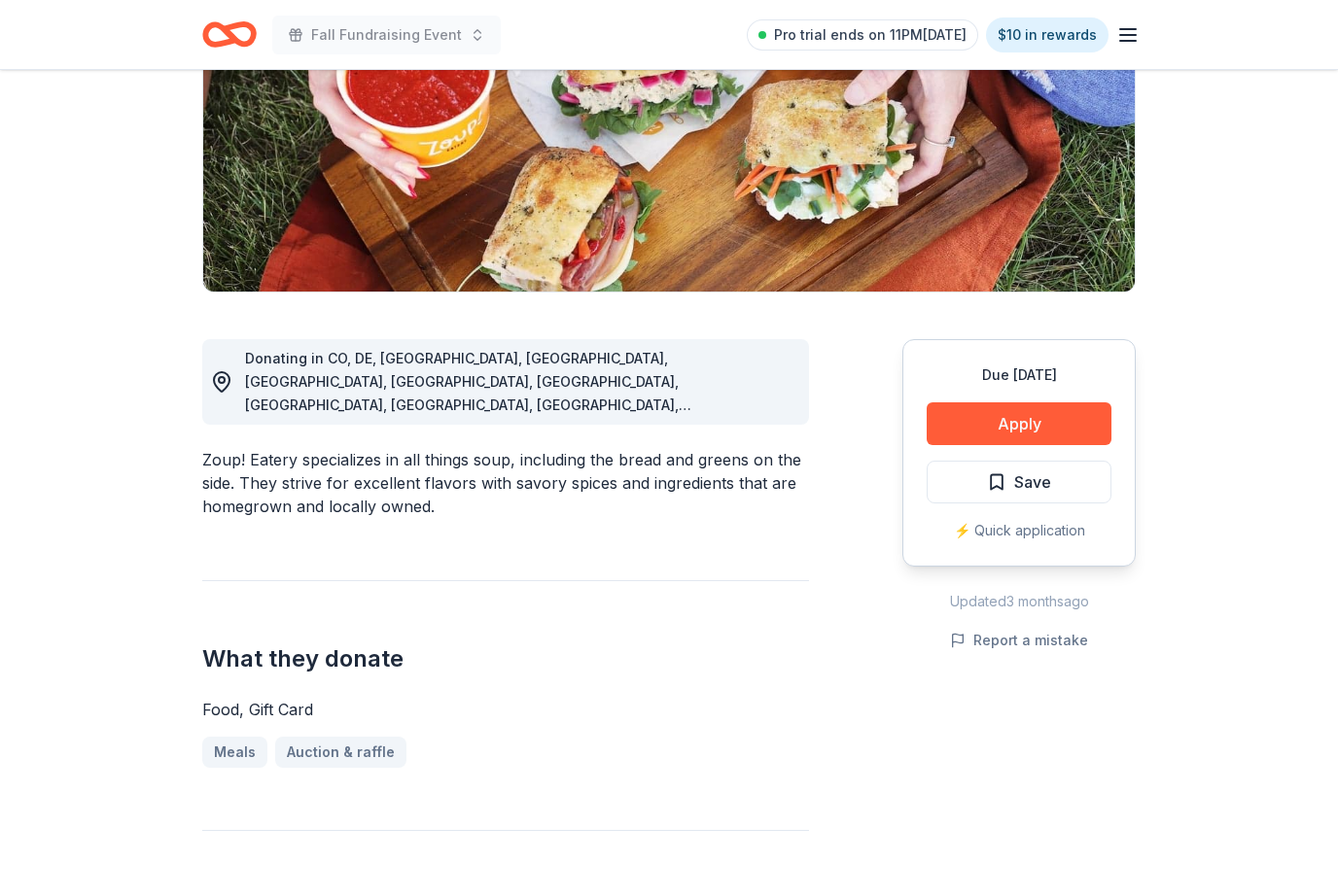
click at [1043, 407] on button "Apply" at bounding box center [1019, 423] width 185 height 42
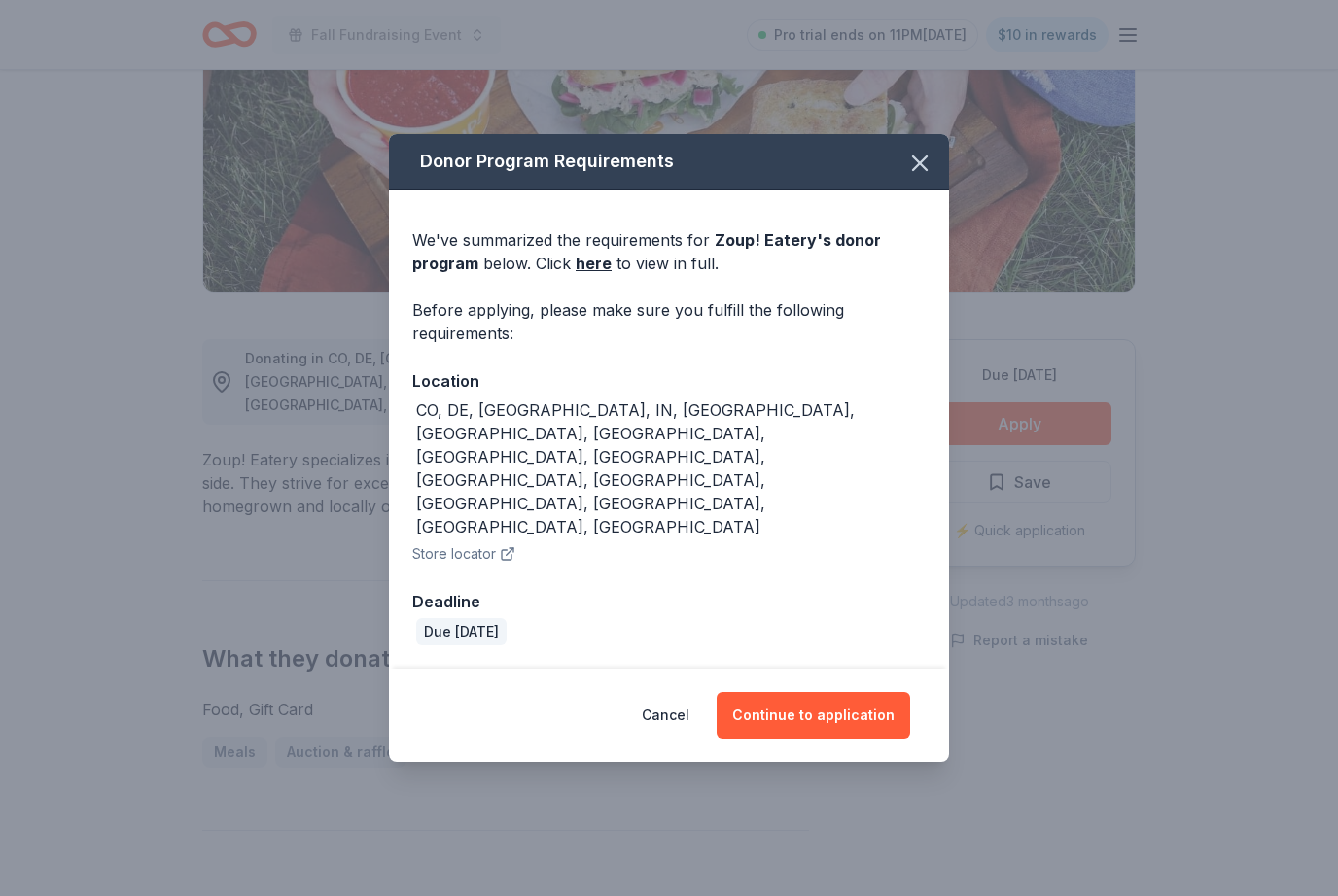
click at [841, 692] on button "Continue to application" at bounding box center [813, 715] width 194 height 46
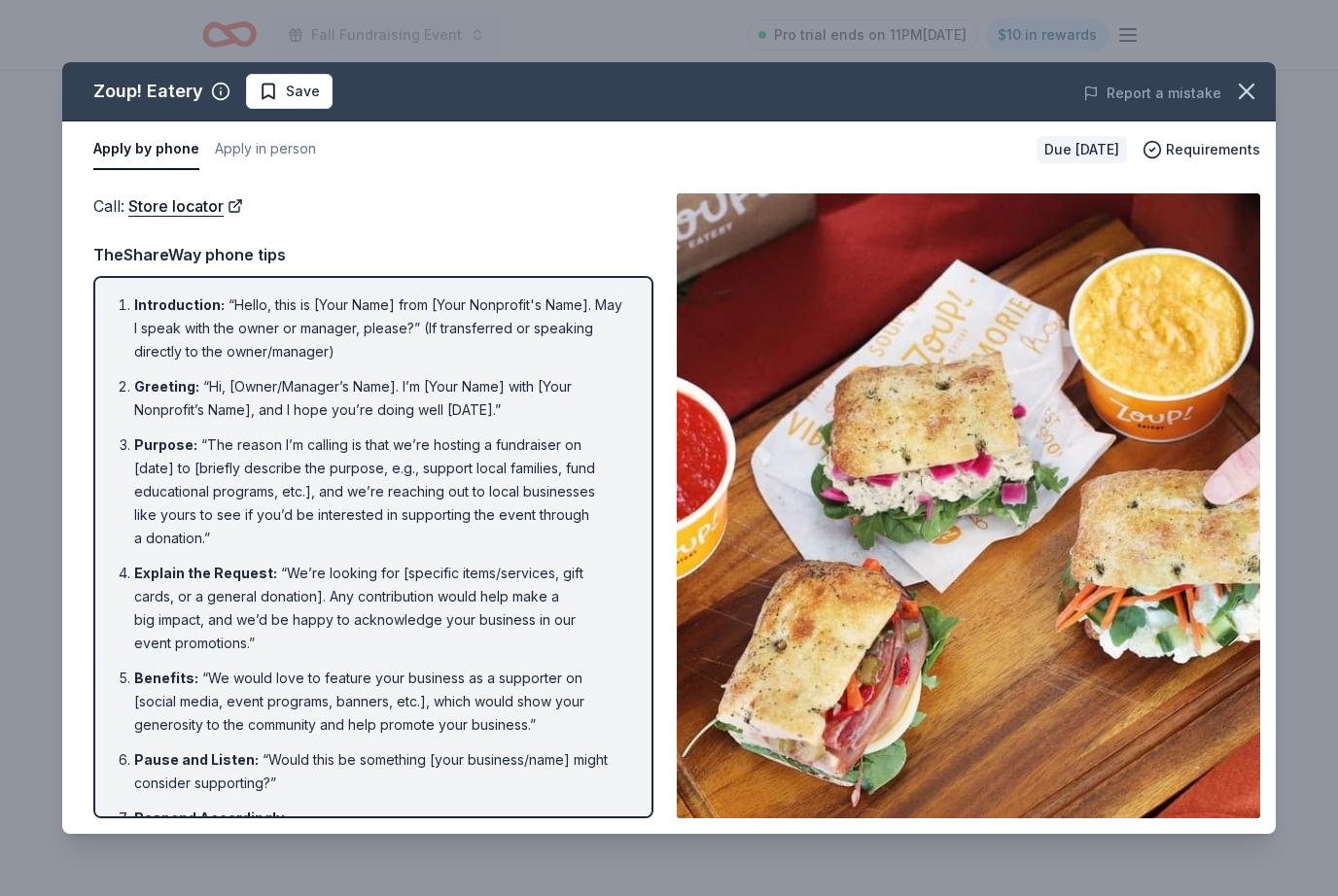
click at [1247, 84] on icon "button" at bounding box center [1247, 92] width 28 height 28
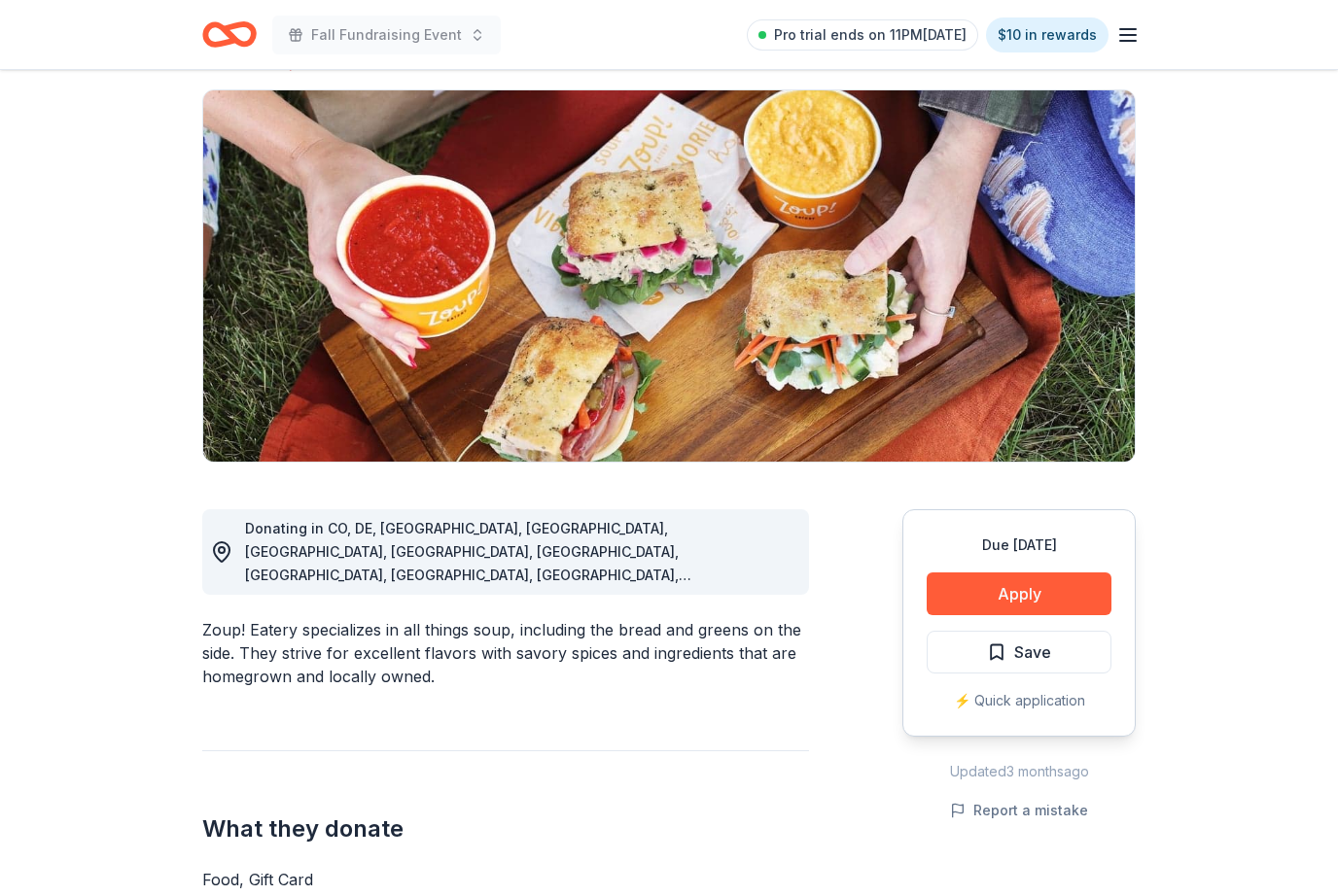
scroll to position [0, 0]
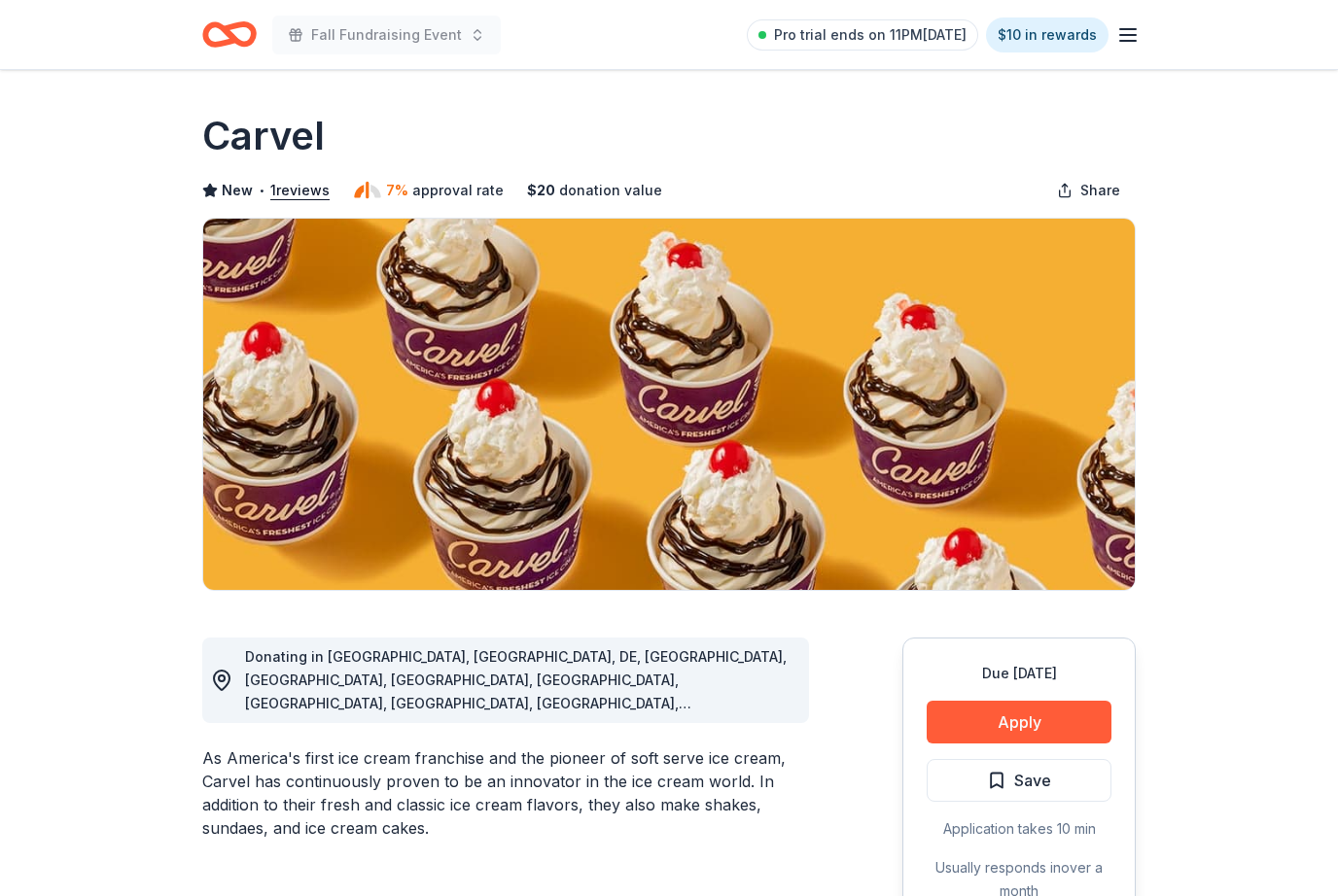
click at [1070, 702] on button "Apply" at bounding box center [1019, 722] width 185 height 42
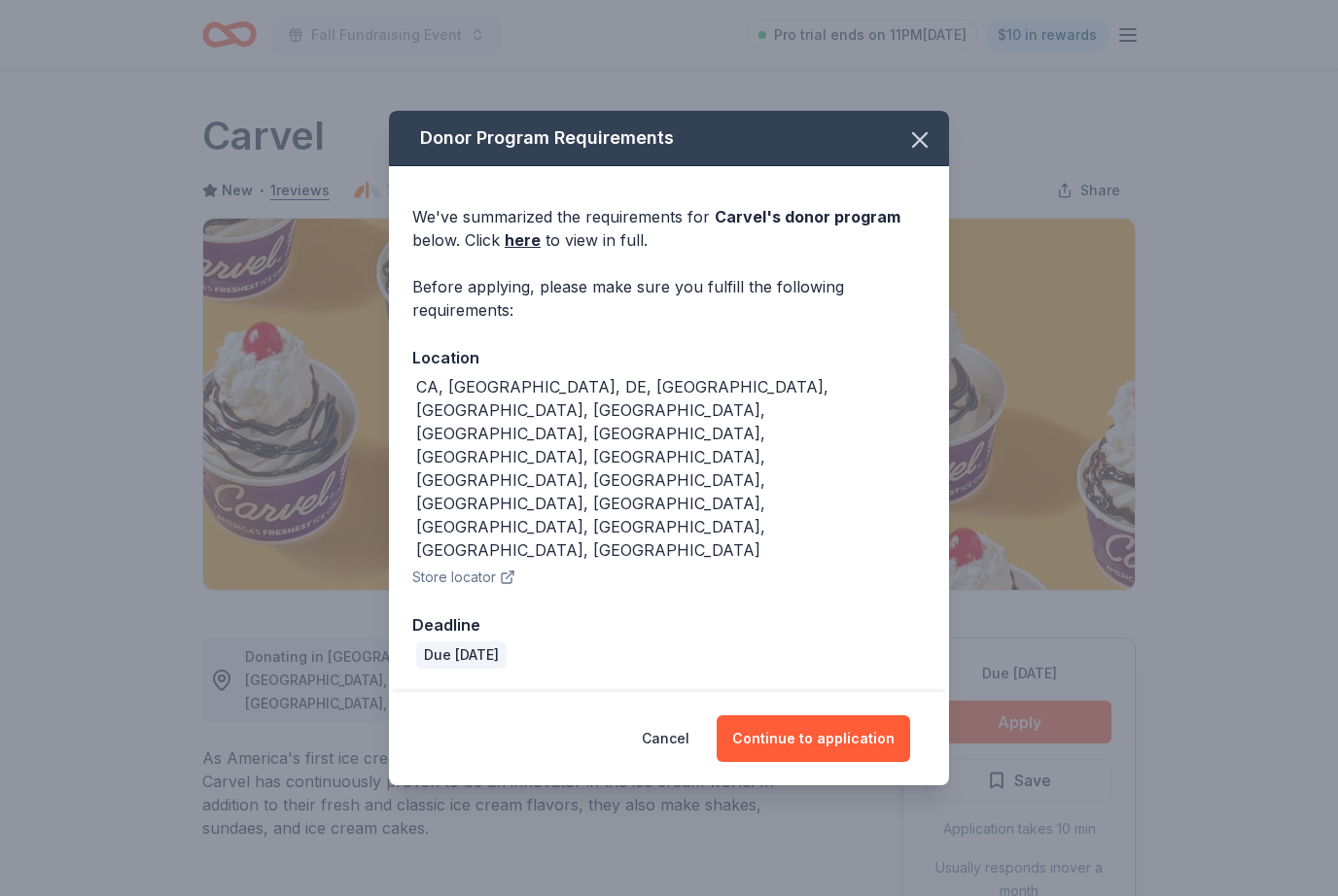
click at [846, 715] on button "Continue to application" at bounding box center [813, 738] width 194 height 46
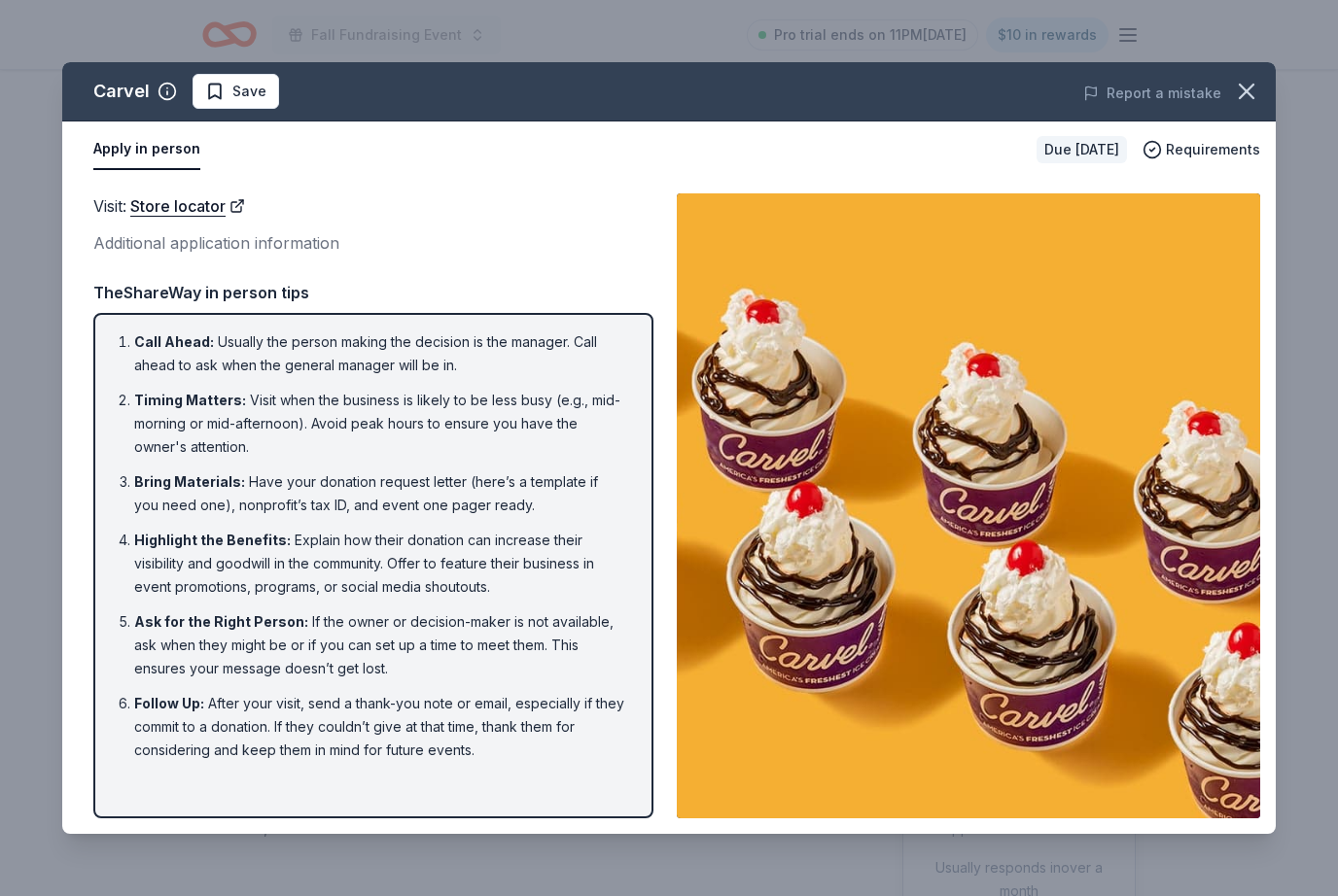
click at [1263, 67] on div "Report a mistake" at bounding box center [1041, 93] width 469 height 54
click at [1244, 88] on icon "button" at bounding box center [1247, 92] width 14 height 14
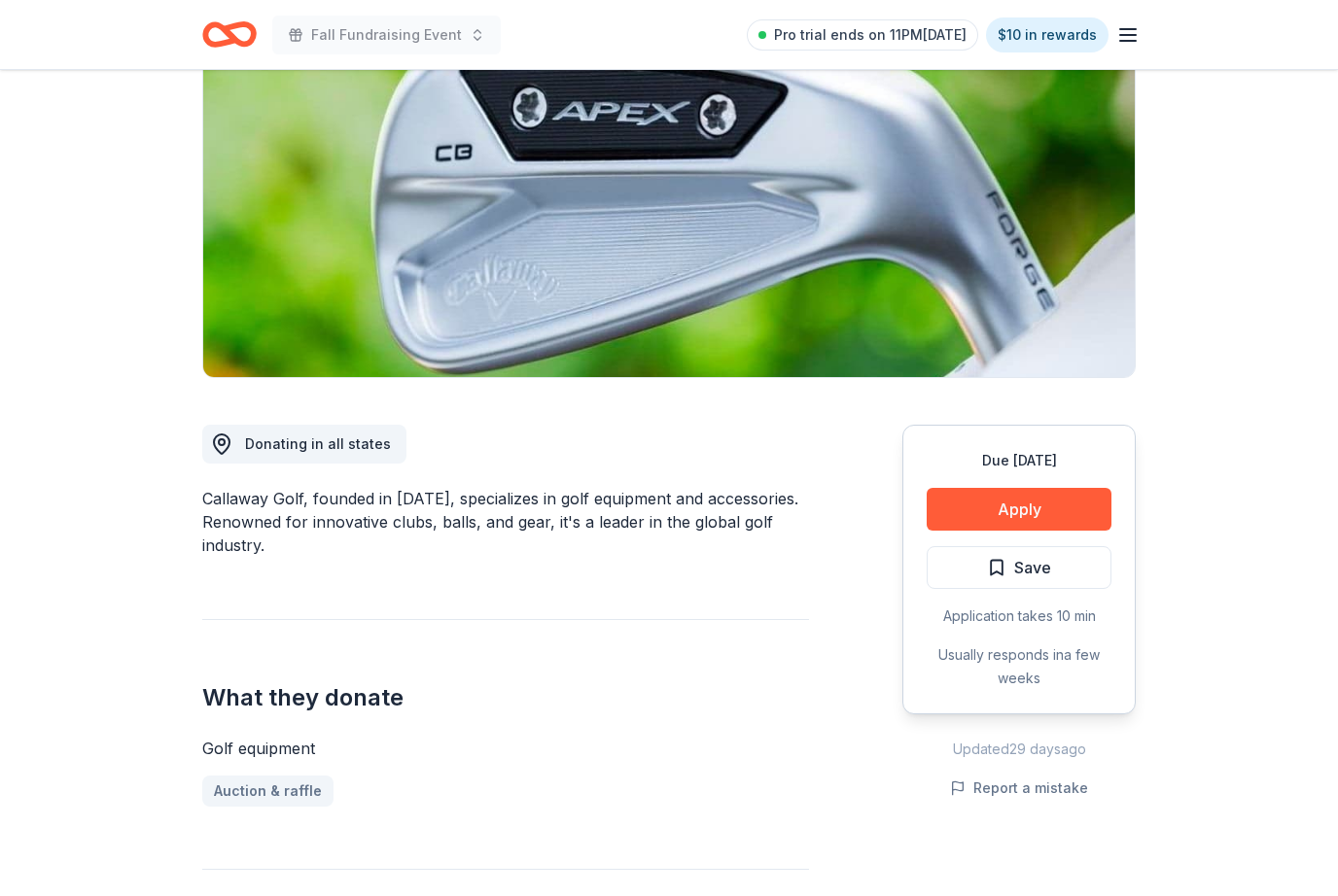
scroll to position [214, 0]
click at [1036, 515] on button "Apply" at bounding box center [1019, 508] width 185 height 42
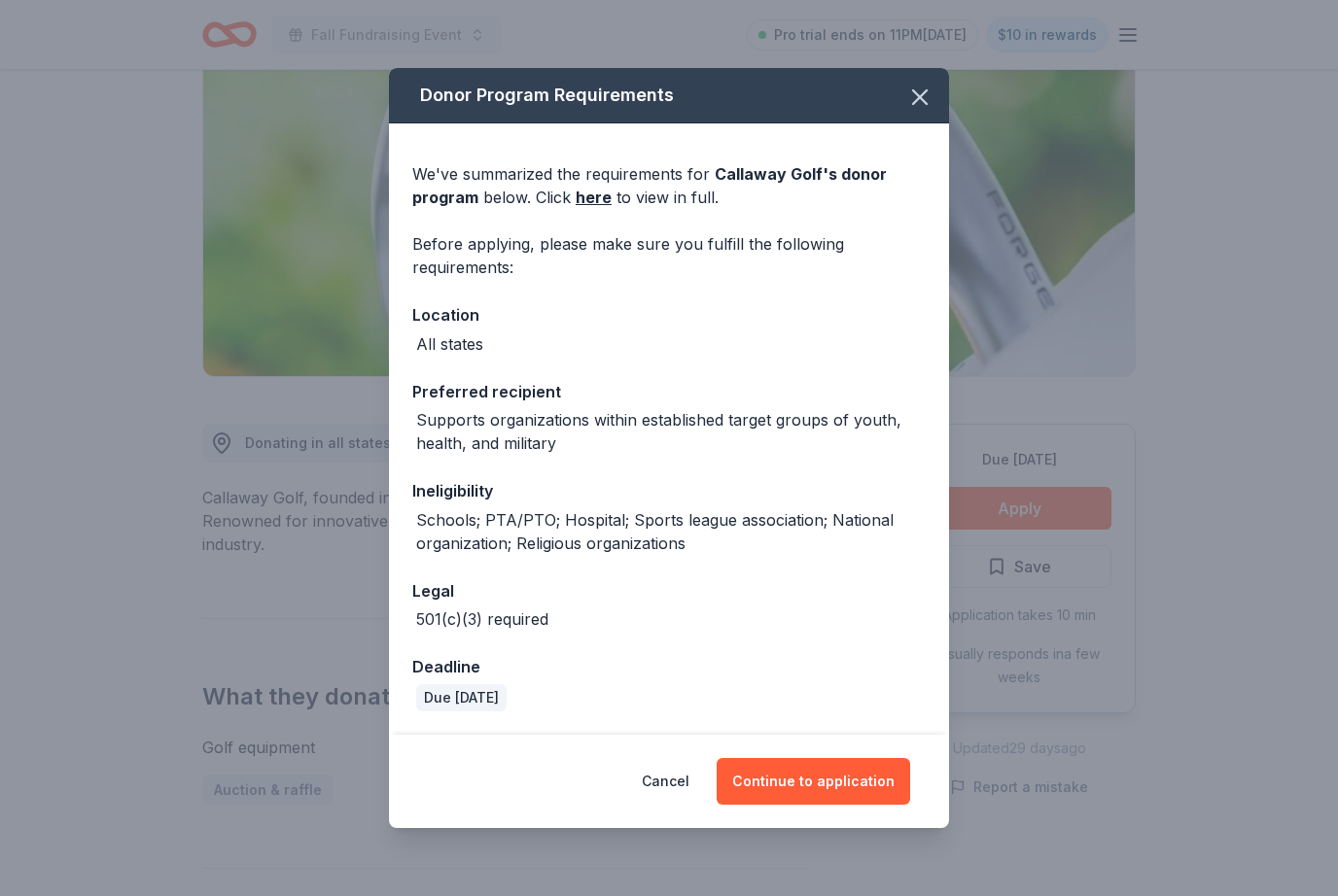
click at [866, 805] on button "Continue to application" at bounding box center [813, 781] width 194 height 46
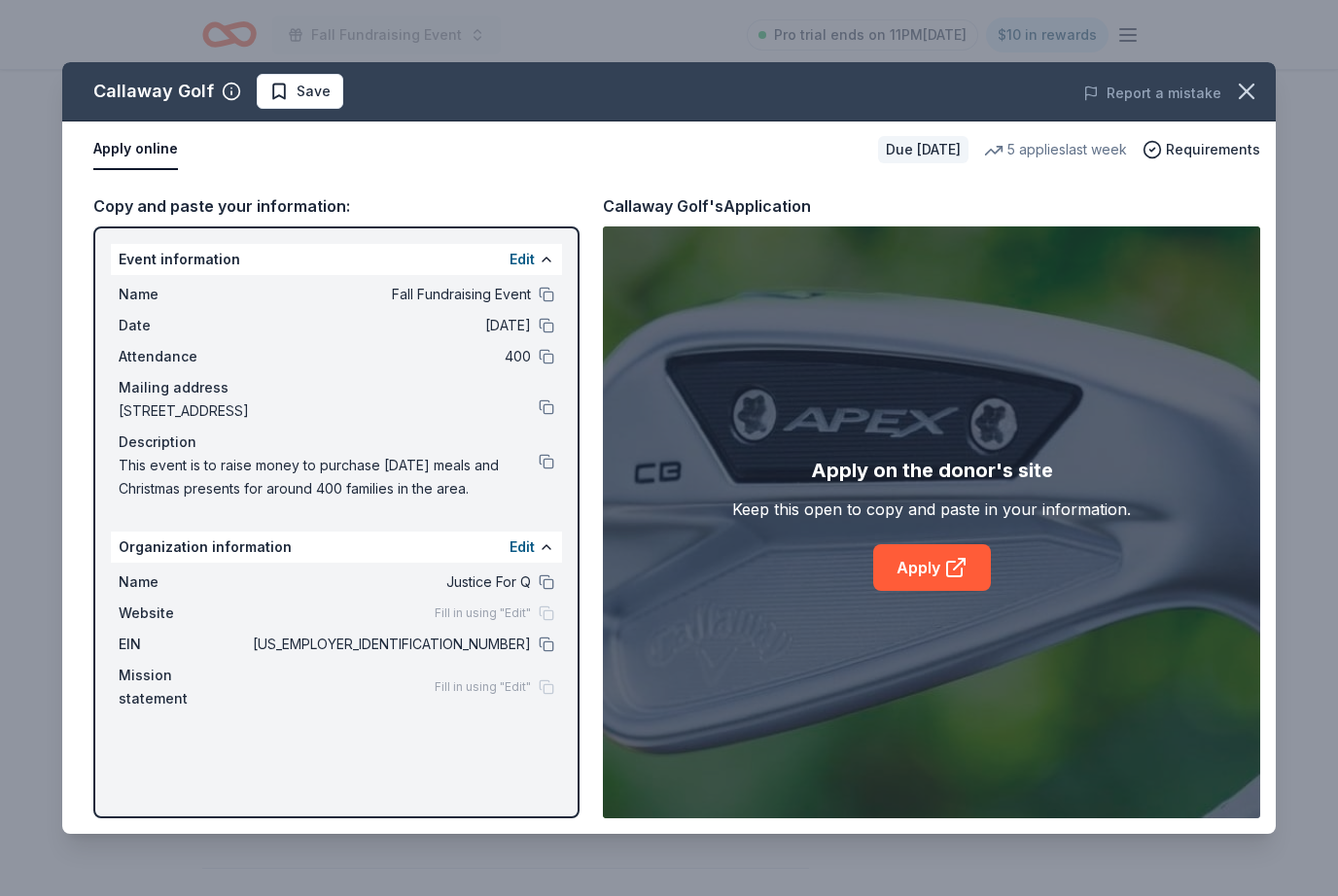
click at [939, 591] on link "Apply" at bounding box center [932, 567] width 118 height 46
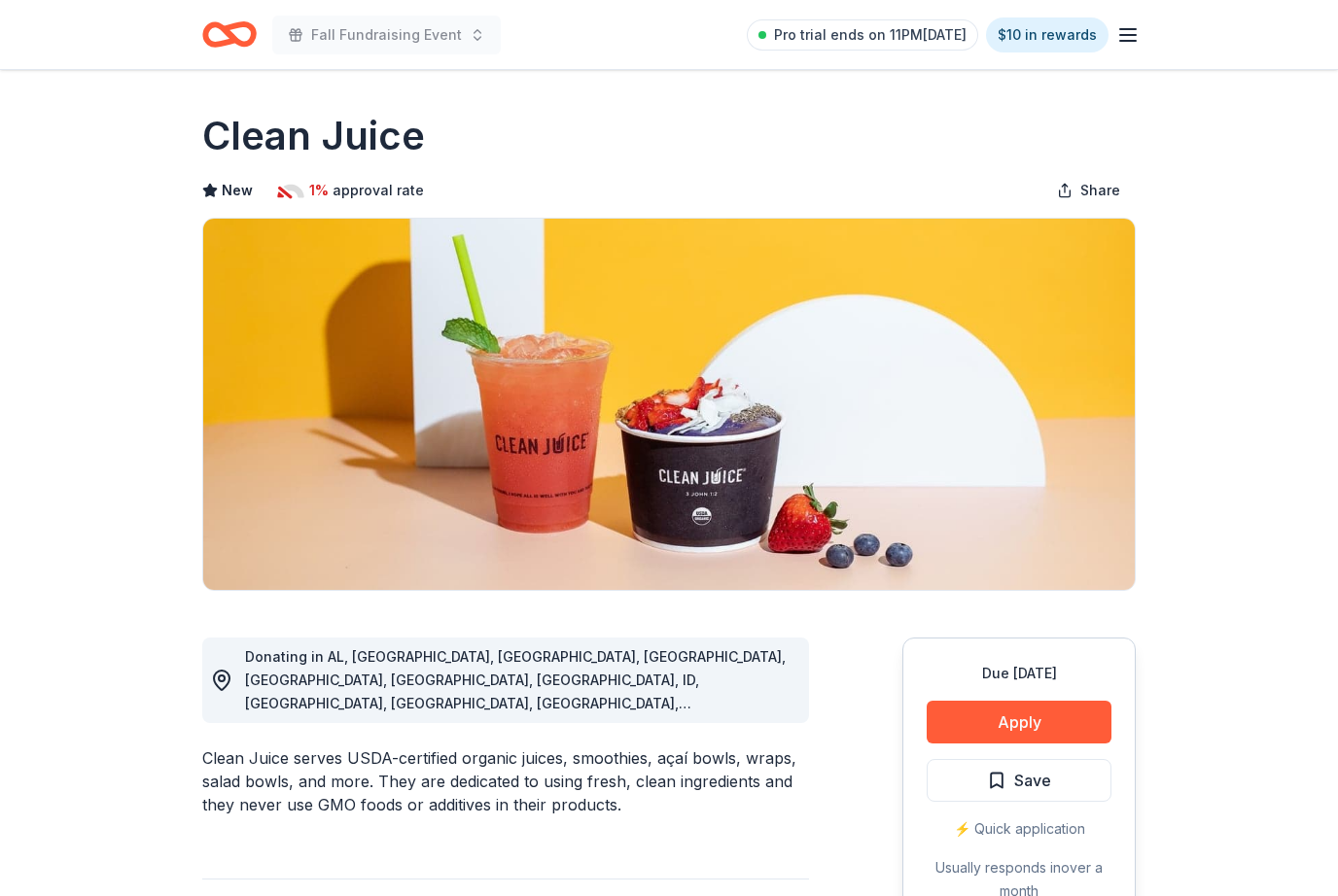
click at [1025, 696] on div "Due in 23 days Apply Save ⚡️ Quick application Usually responds in over a month" at bounding box center [1019, 782] width 233 height 289
click at [1025, 695] on div "Due in 23 days Apply Save ⚡️ Quick application Usually responds in over a month" at bounding box center [1019, 782] width 233 height 289
click at [987, 708] on button "Apply" at bounding box center [1019, 722] width 185 height 42
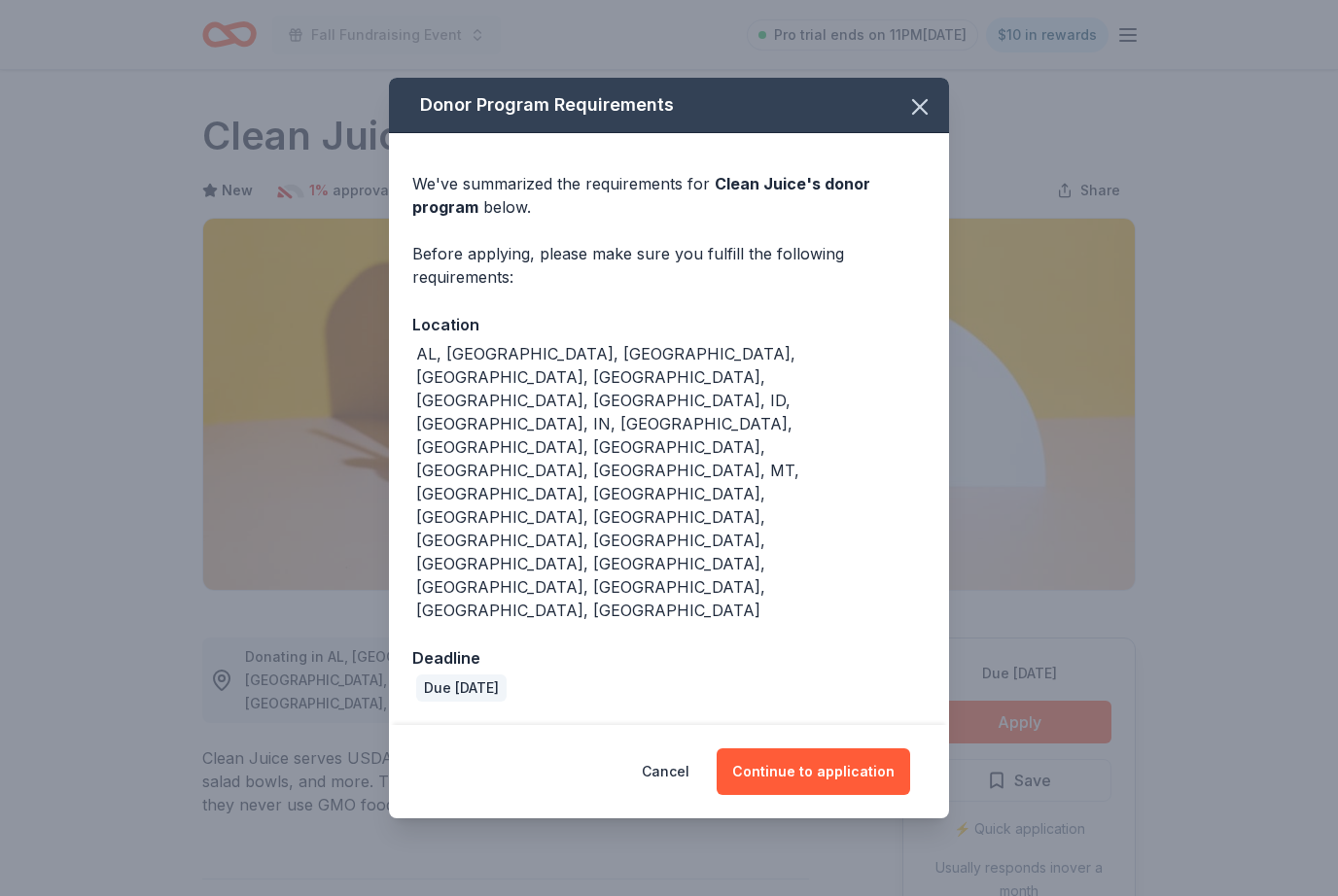
click at [831, 749] on button "Continue to application" at bounding box center [813, 772] width 194 height 46
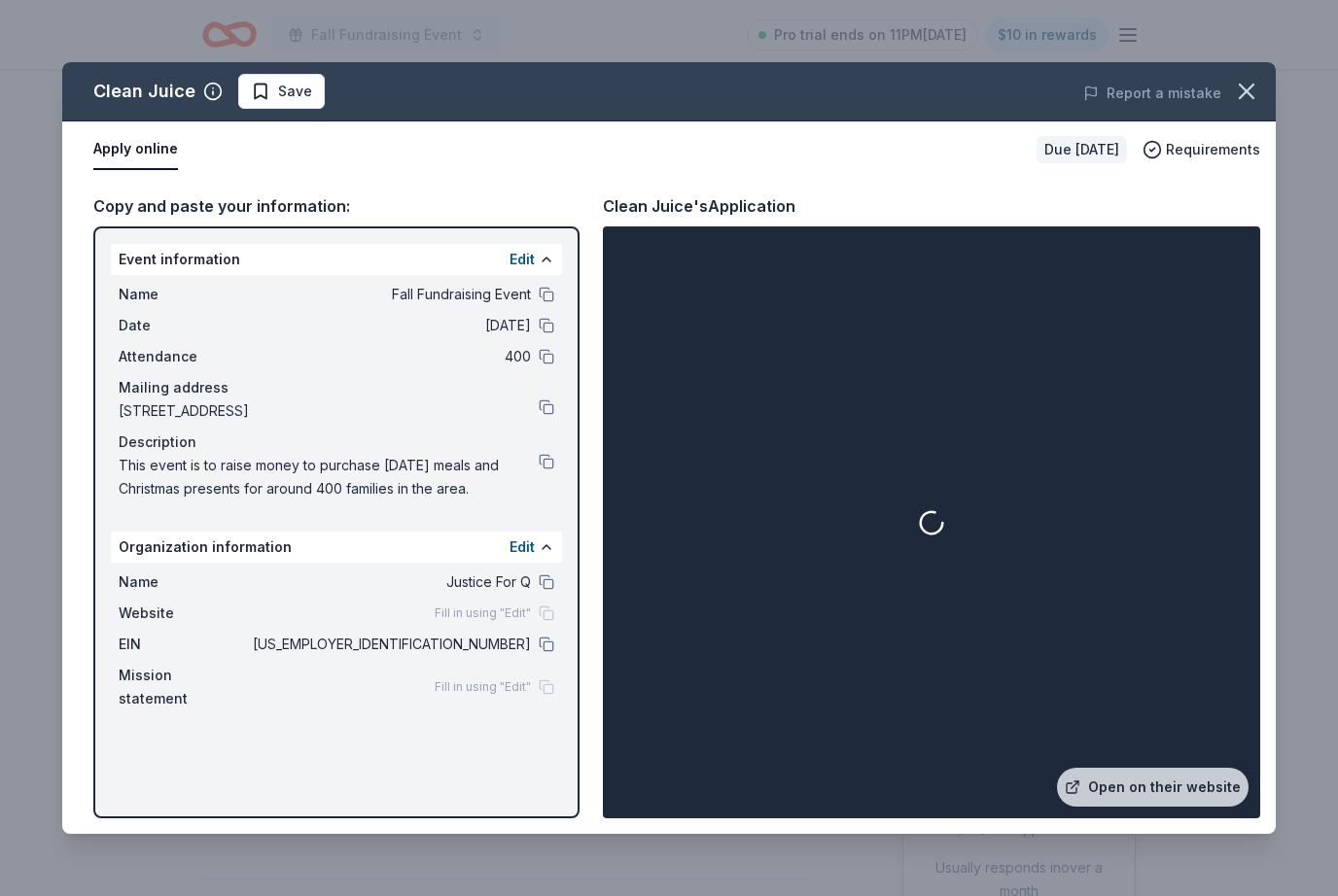
click at [540, 641] on button at bounding box center [546, 645] width 16 height 16
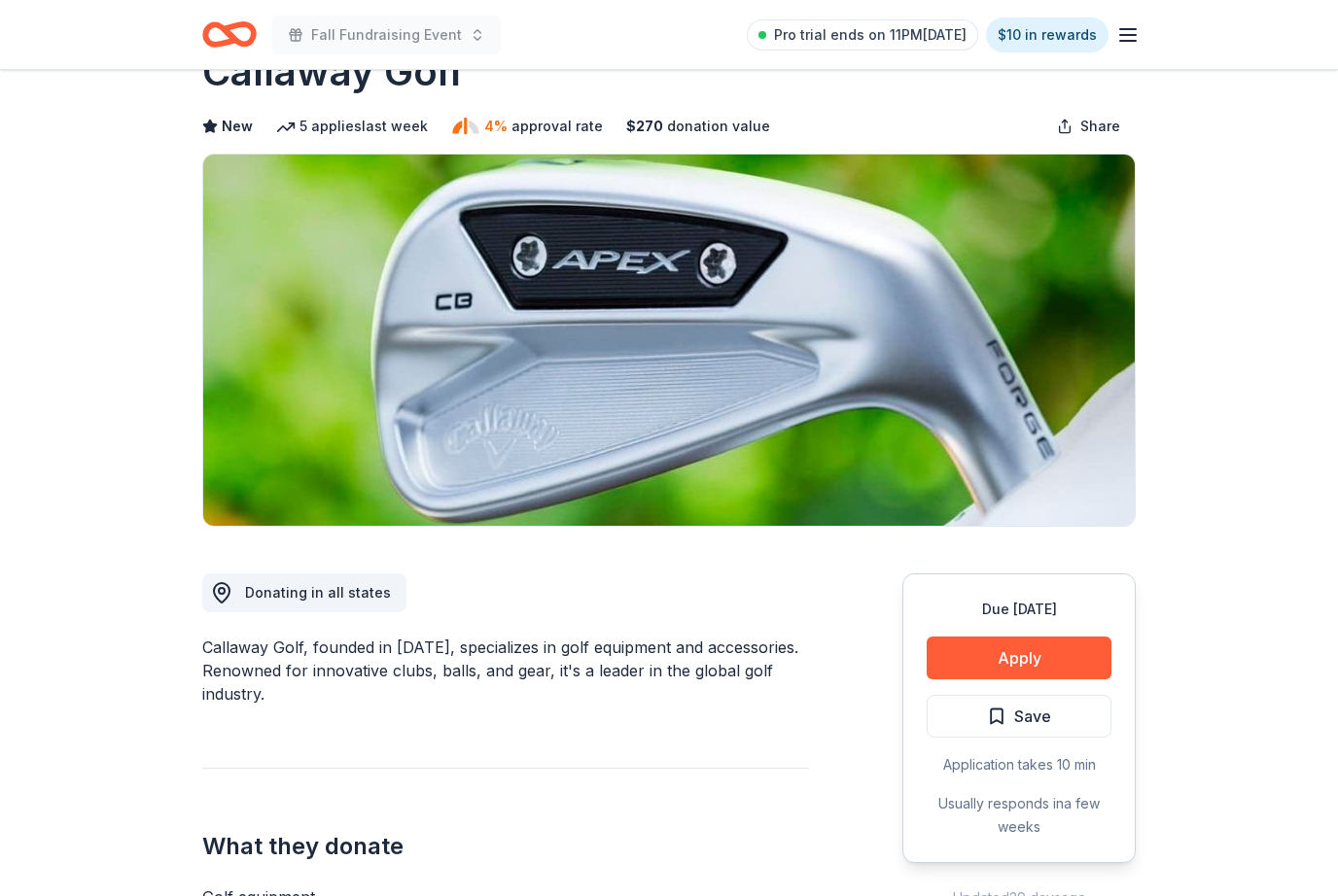
scroll to position [83, 0]
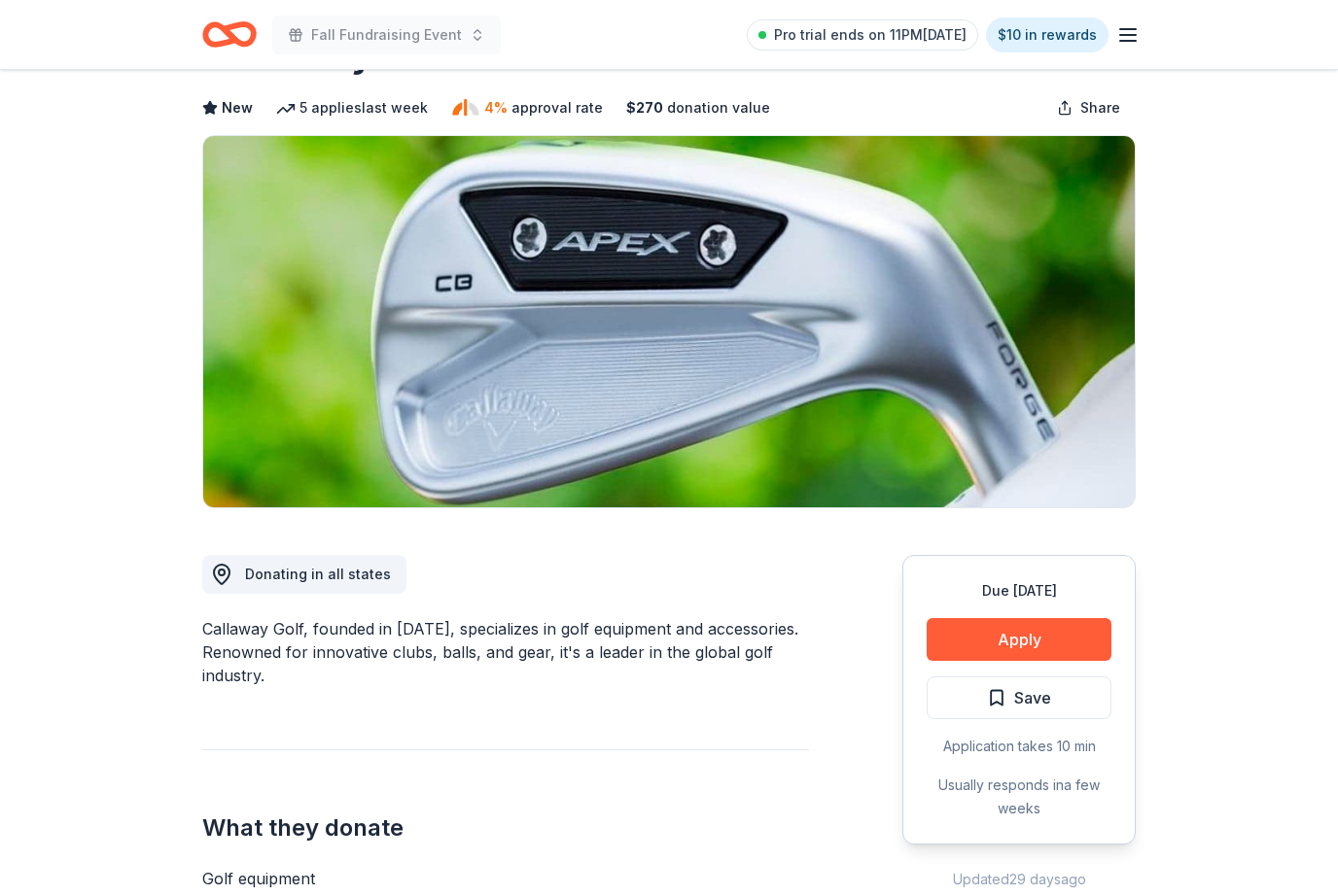
click at [977, 660] on button "Apply" at bounding box center [1019, 639] width 185 height 42
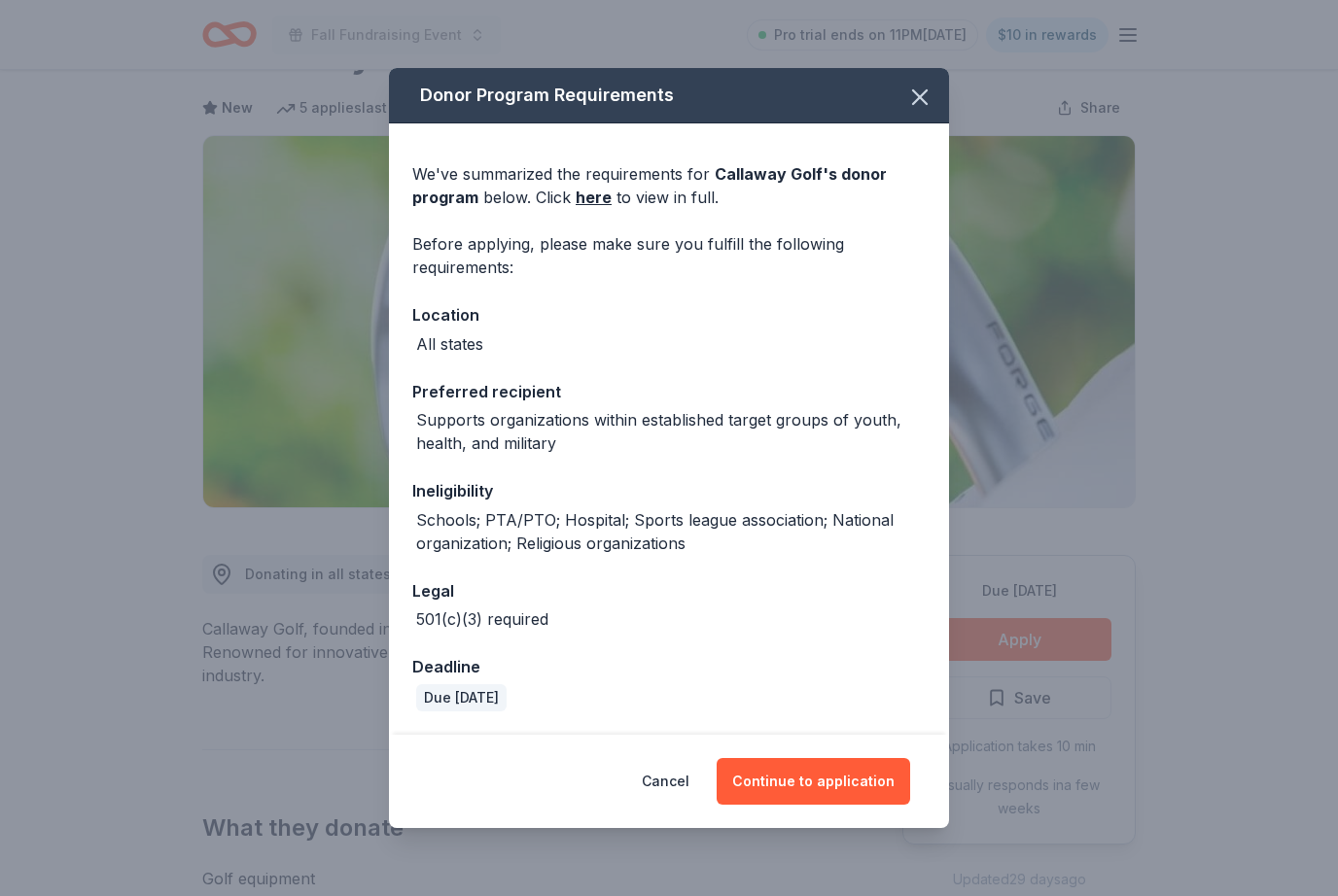
click at [827, 798] on button "Continue to application" at bounding box center [813, 781] width 194 height 46
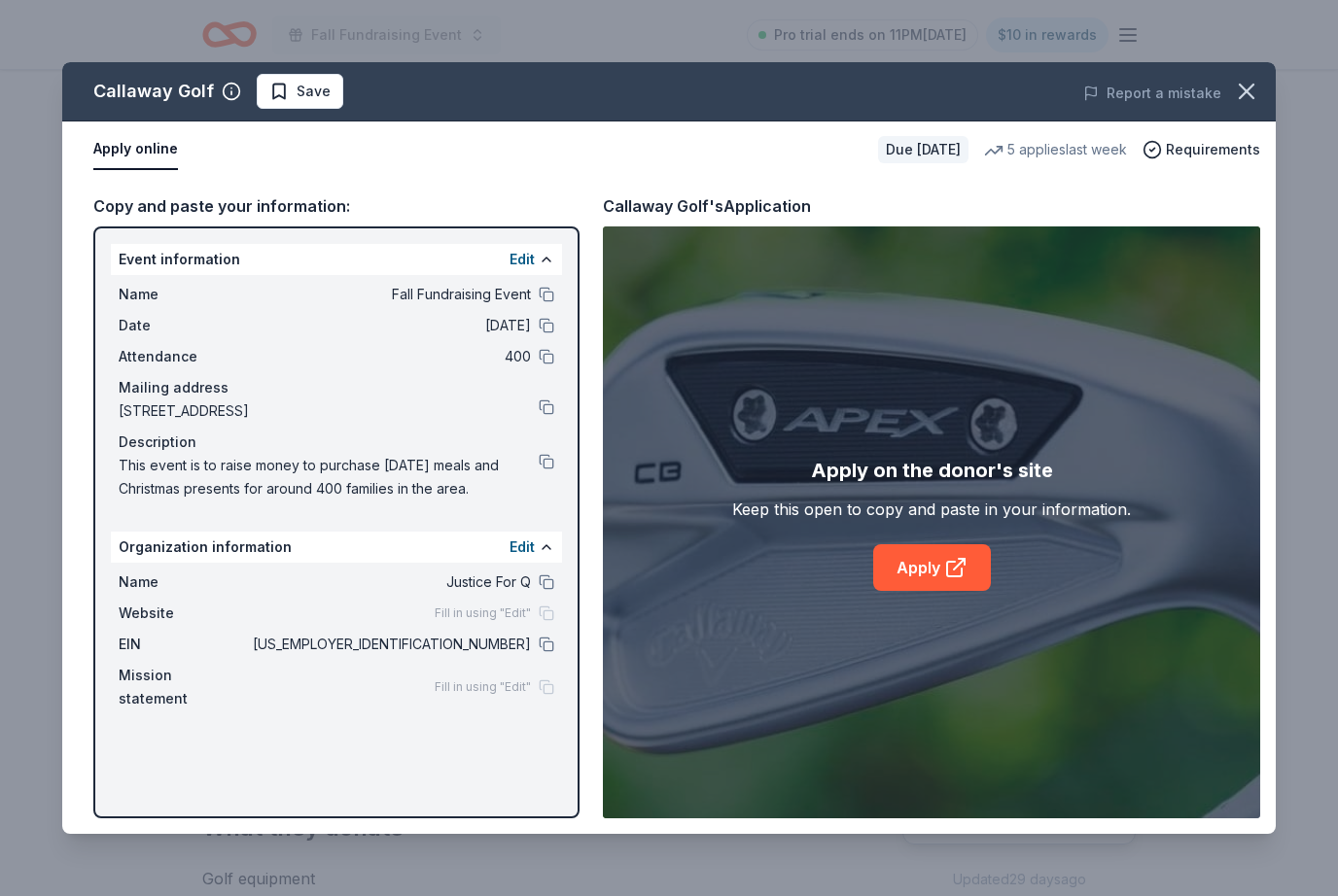
click at [544, 647] on button at bounding box center [546, 645] width 16 height 16
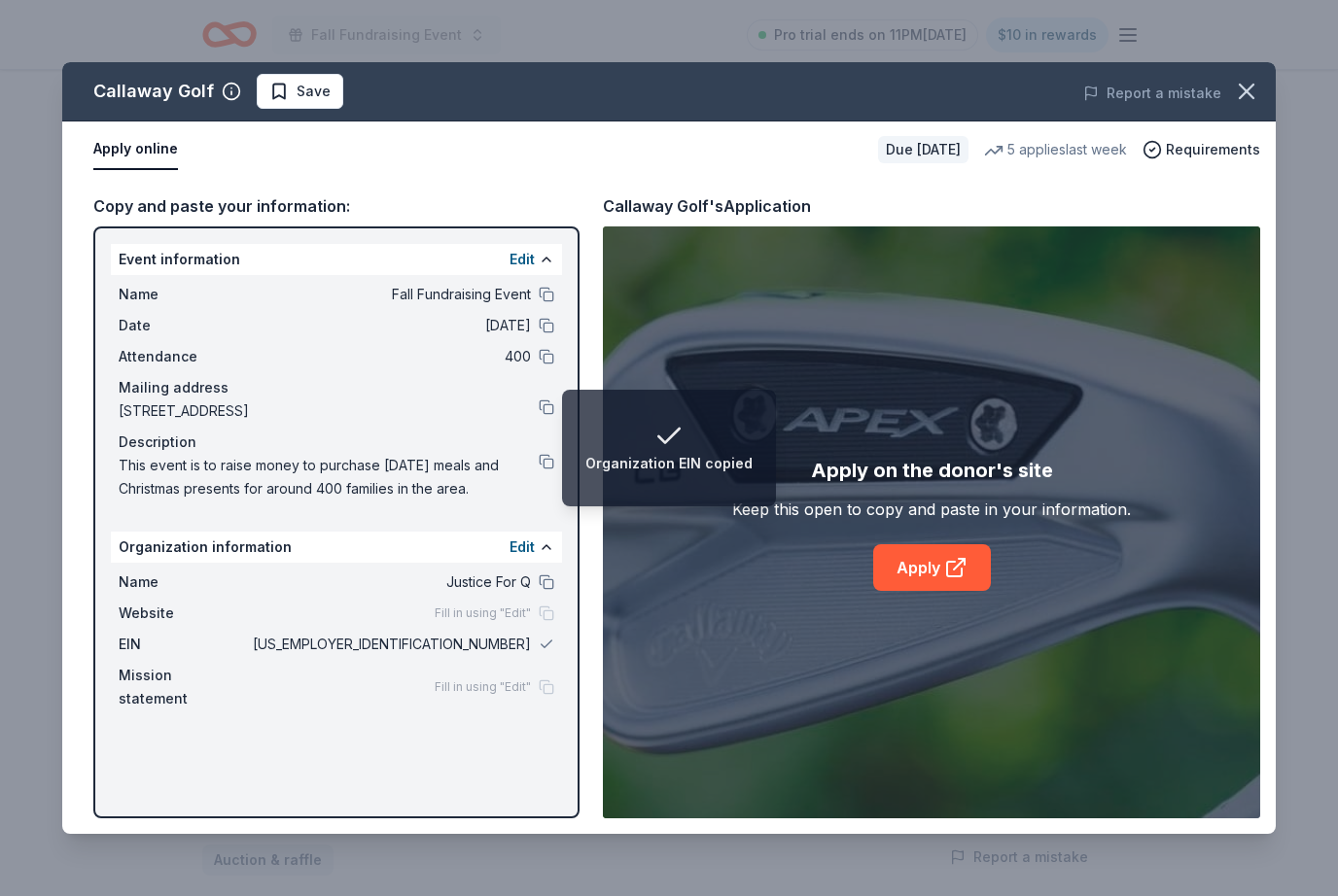
scroll to position [147, 0]
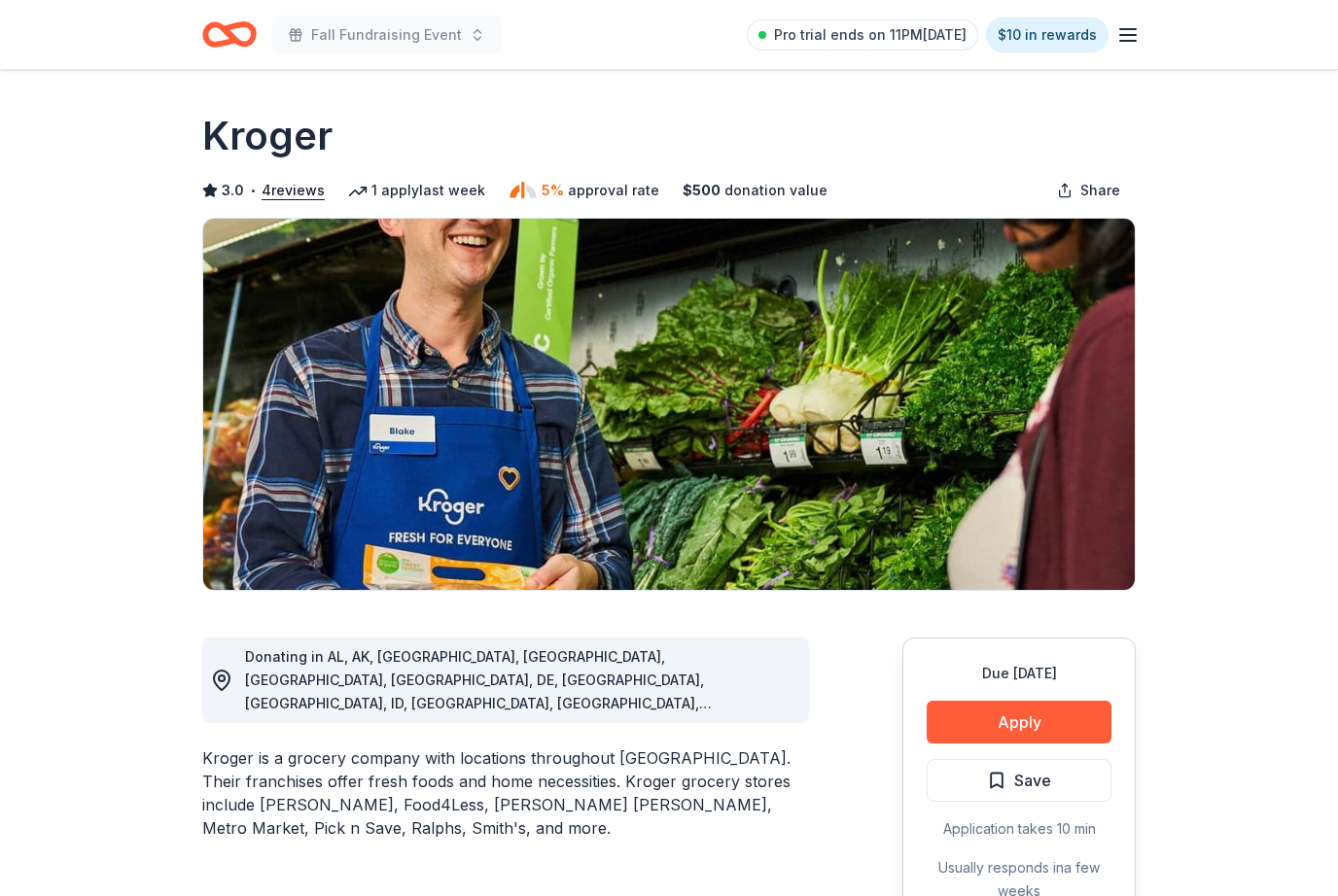
click at [1028, 710] on button "Apply" at bounding box center [1019, 722] width 185 height 42
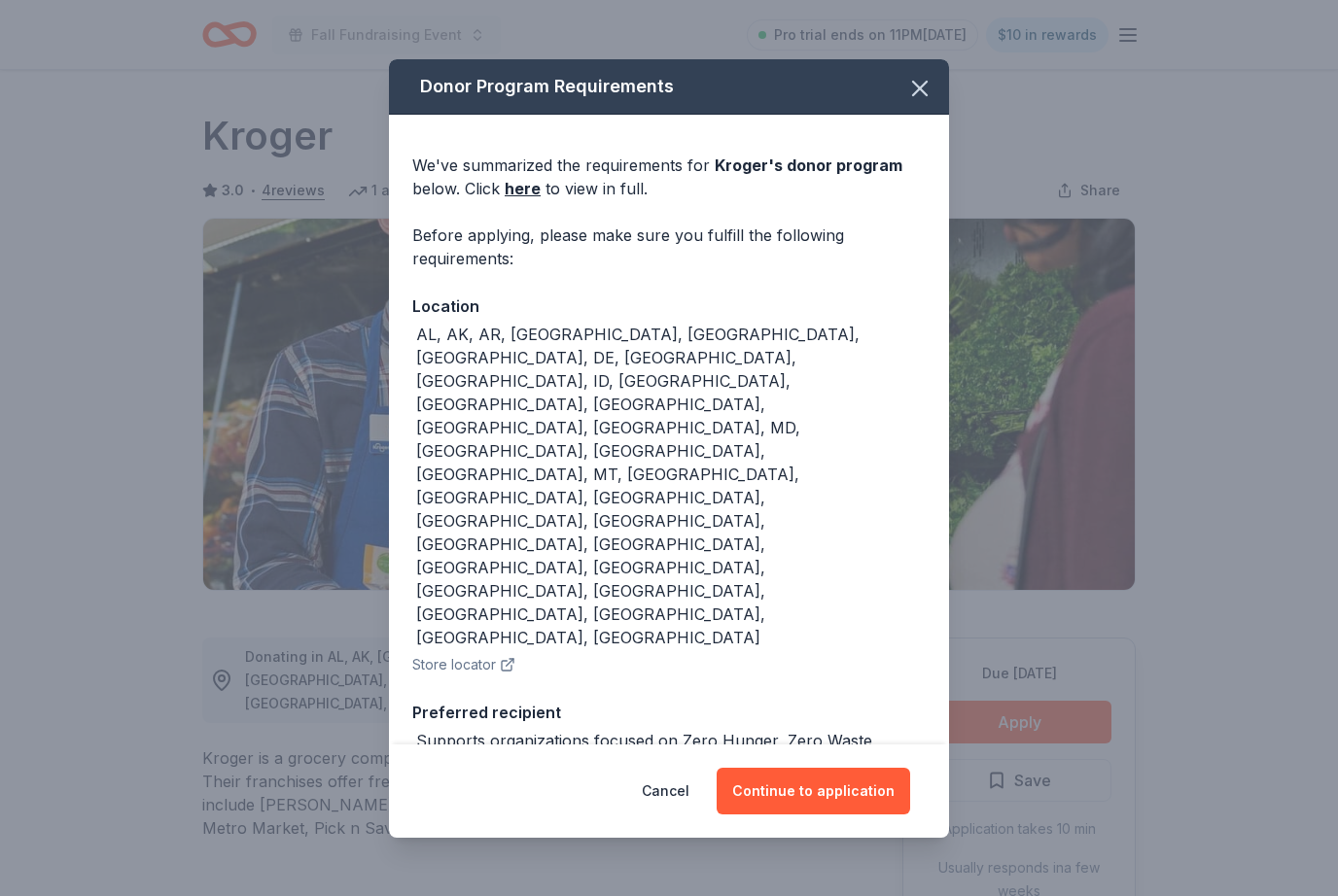
click at [831, 771] on button "Continue to application" at bounding box center [813, 791] width 194 height 46
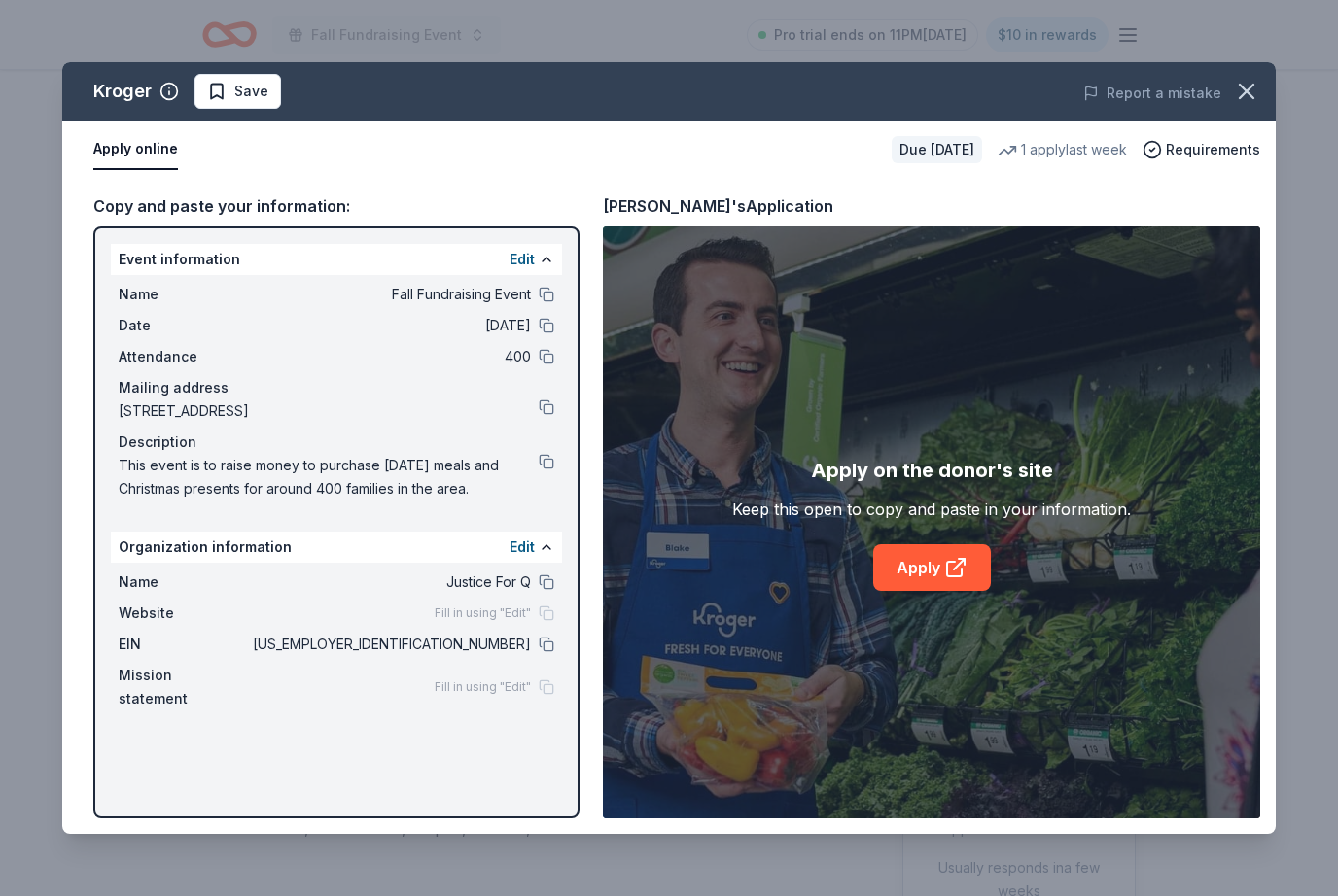
click at [943, 562] on link "Apply" at bounding box center [932, 567] width 118 height 46
click at [557, 635] on div "Name Justice For Q Website Fill in using "Edit" EIN [US_EMPLOYER_IDENTIFICATION…" at bounding box center [336, 640] width 452 height 155
click at [545, 642] on button at bounding box center [546, 645] width 16 height 16
